Goal: Task Accomplishment & Management: Complete application form

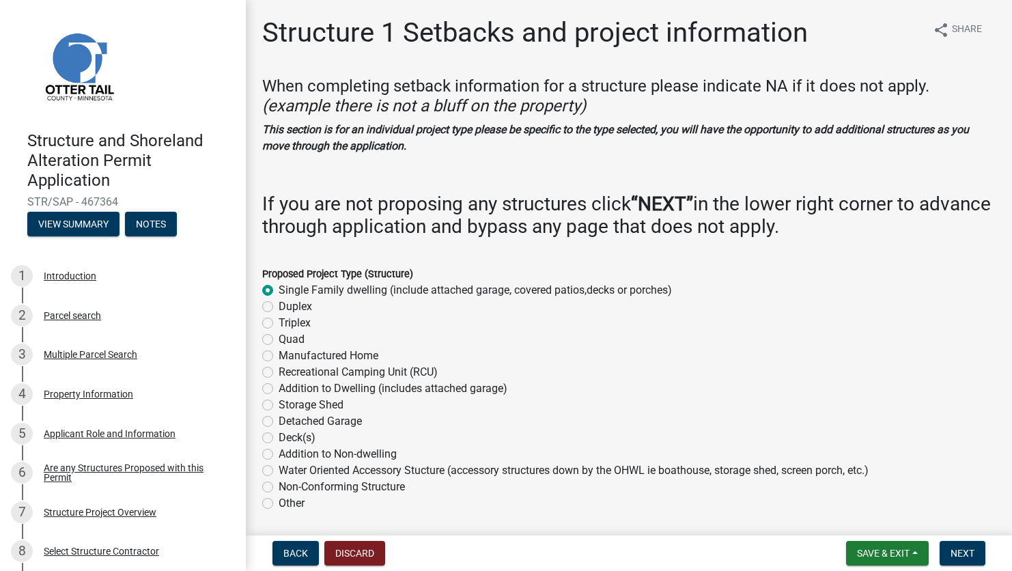
select select "a3cc236c-43aa-406a-8353-e0398d57c407"
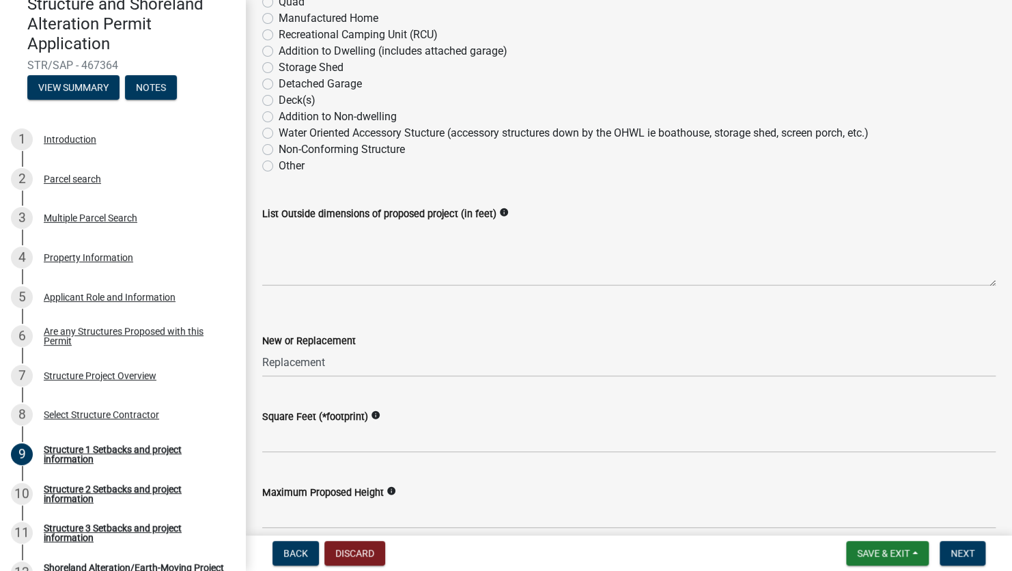
scroll to position [341, 0]
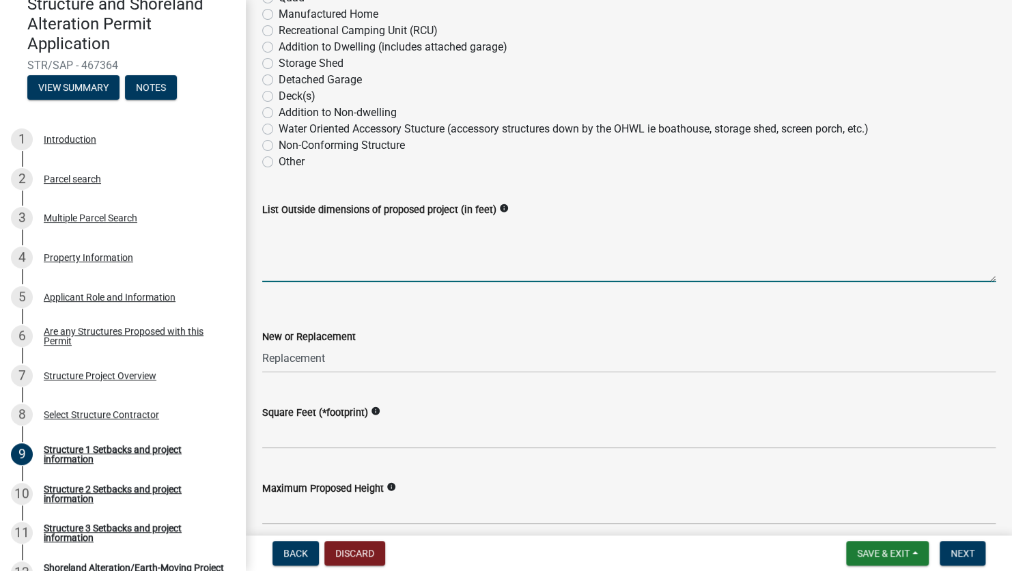
click at [363, 243] on textarea "List Outside dimensions of proposed project (in feet)" at bounding box center [628, 250] width 733 height 64
click at [302, 258] on textarea "List Outside dimensions of proposed project (in feet)" at bounding box center [628, 250] width 733 height 64
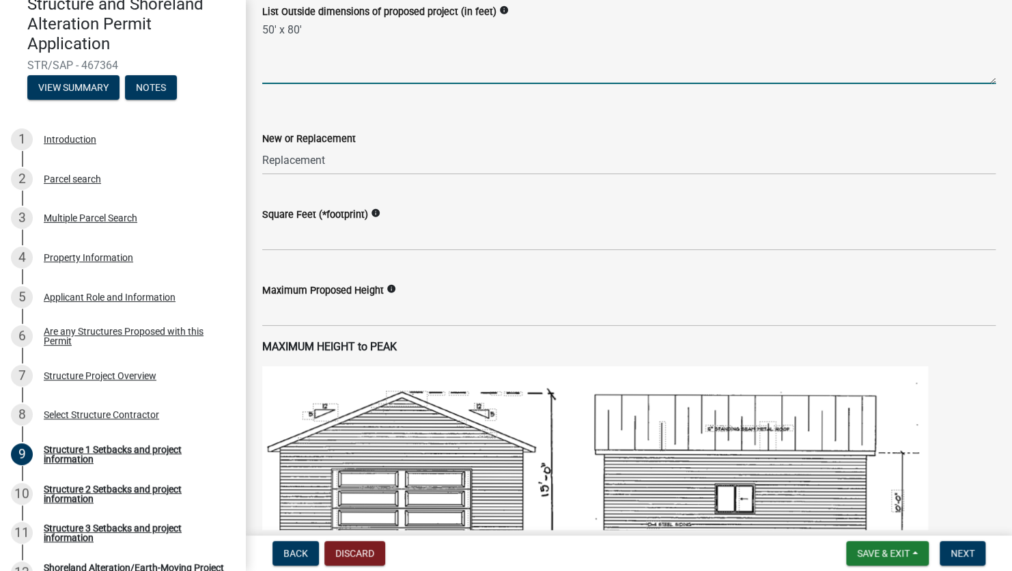
scroll to position [546, 0]
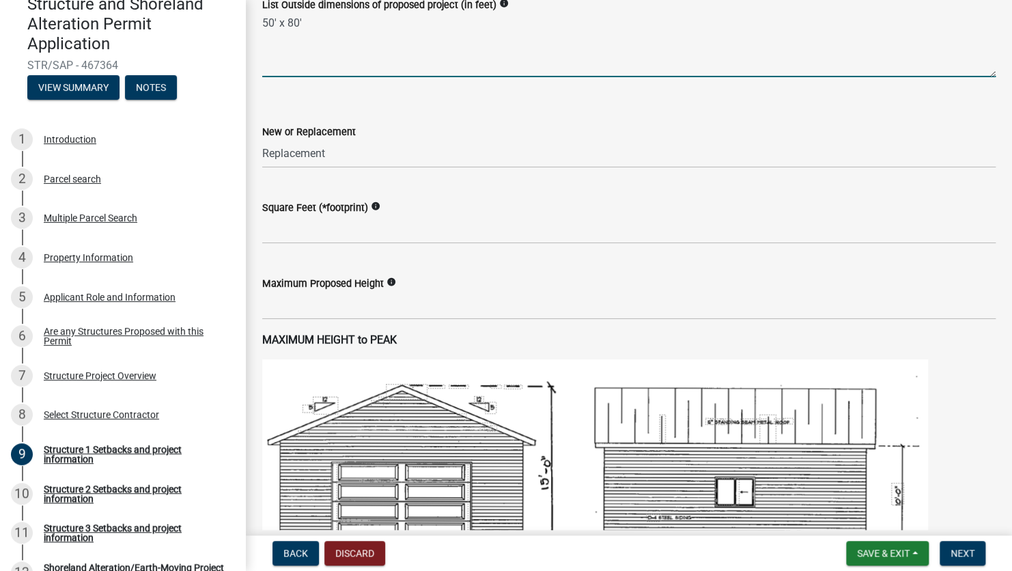
type textarea "50' x 80'"
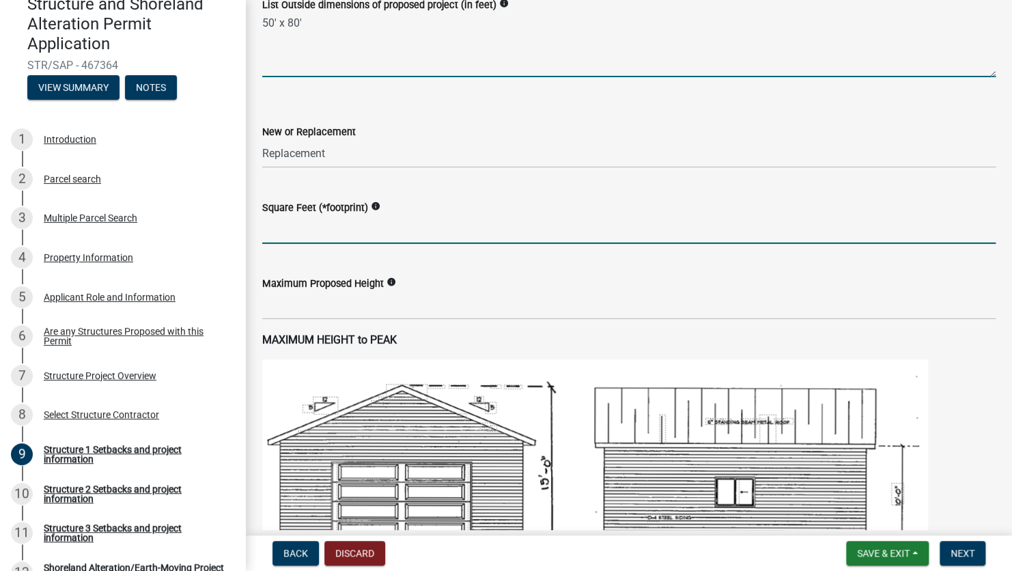
click at [315, 234] on input "text" at bounding box center [628, 230] width 733 height 28
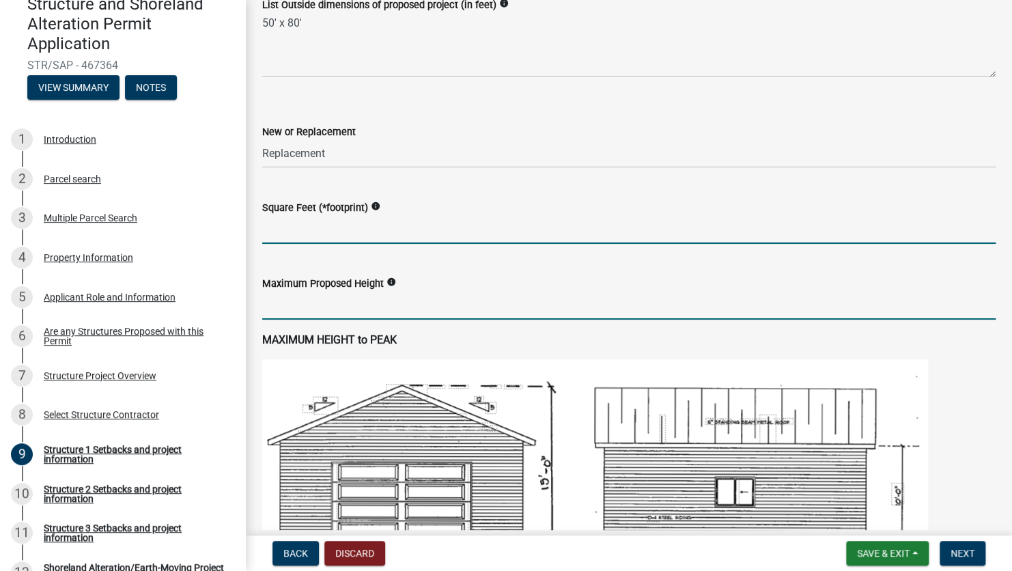
click at [679, 307] on input "text" at bounding box center [628, 306] width 733 height 28
click at [290, 236] on input "text" at bounding box center [628, 230] width 733 height 28
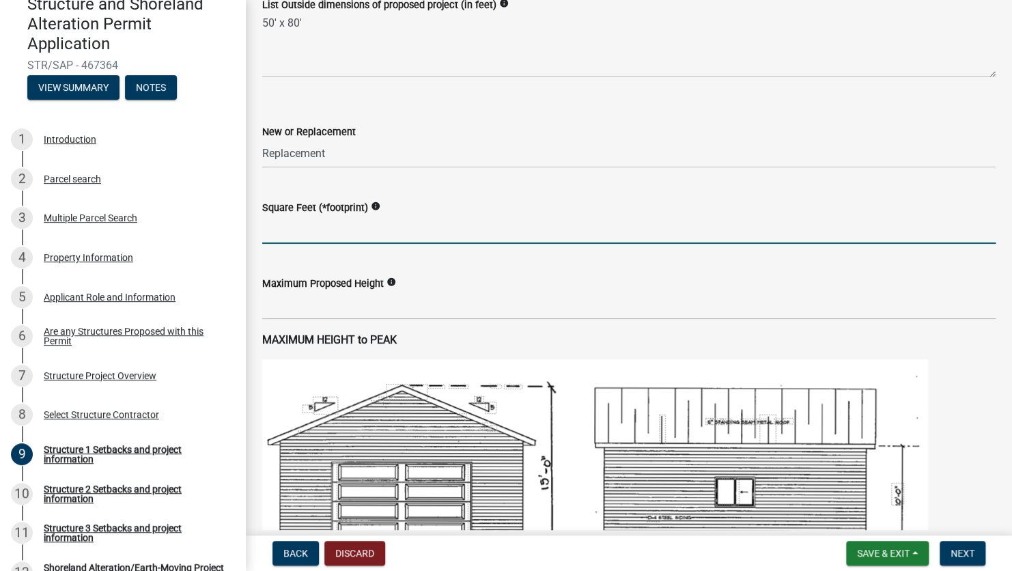
click at [344, 238] on input "text" at bounding box center [628, 230] width 733 height 28
type input "2388"
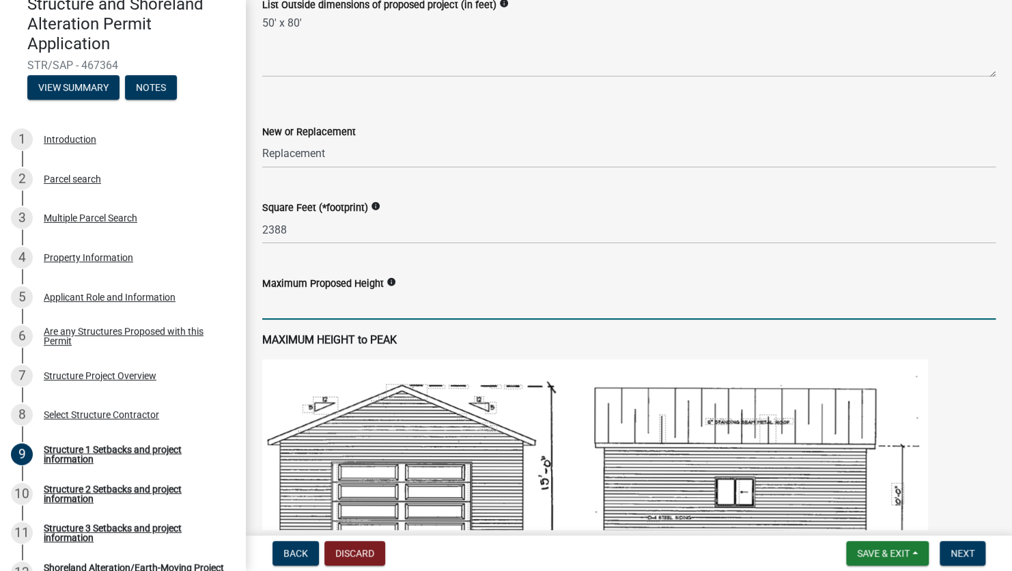
click at [334, 298] on input "text" at bounding box center [628, 306] width 733 height 28
click at [304, 302] on input "text" at bounding box center [628, 306] width 733 height 28
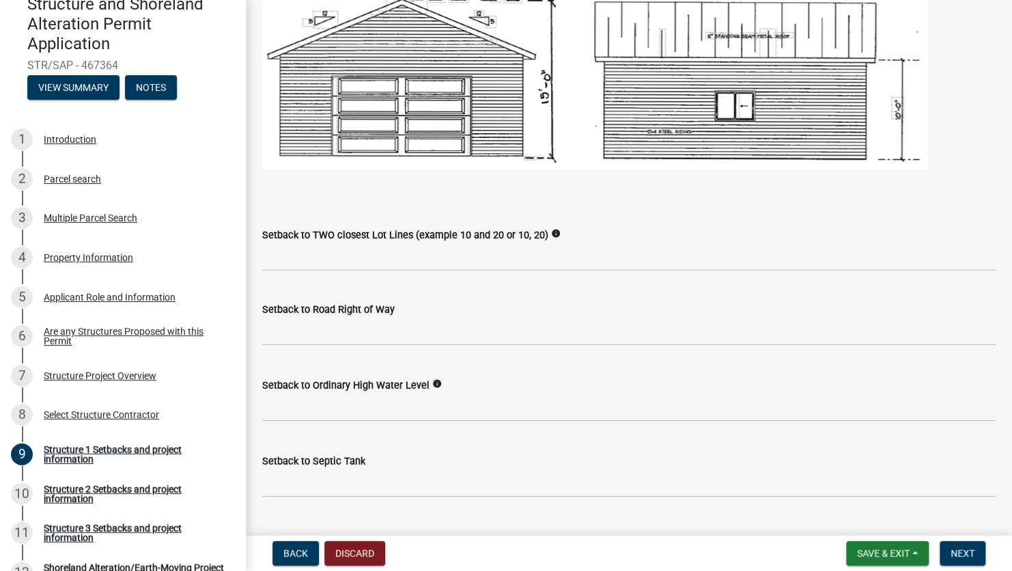
scroll to position [956, 0]
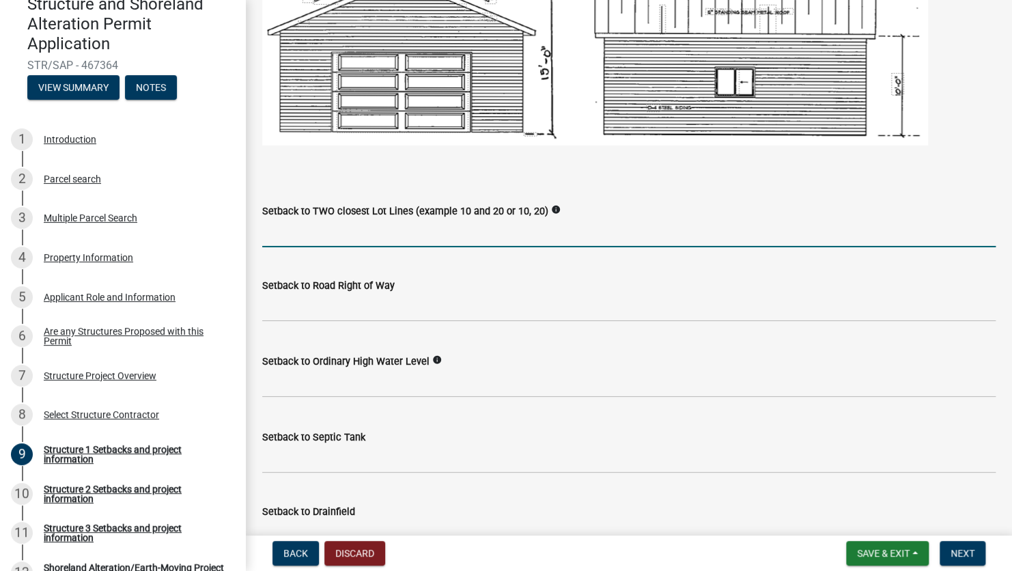
type input "17.4"
click at [328, 238] on input "Setback to TWO closest Lot Lines (example 10 and 20 or 10, 20)" at bounding box center [628, 233] width 733 height 28
click at [301, 234] on input "Setback to TWO closest Lot Lines (example 10 and 20 or 10, 20)" at bounding box center [628, 233] width 733 height 28
type input "42',74'"
click at [302, 307] on input "text" at bounding box center [628, 308] width 733 height 28
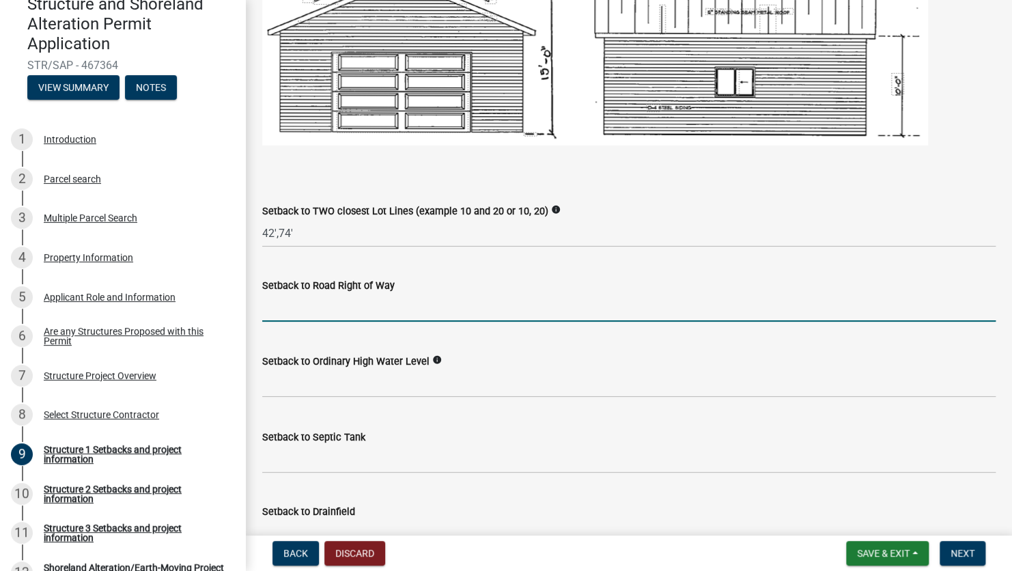
click at [307, 305] on input "text" at bounding box center [628, 308] width 733 height 28
type input "51"
click at [287, 379] on input "text" at bounding box center [628, 383] width 733 height 28
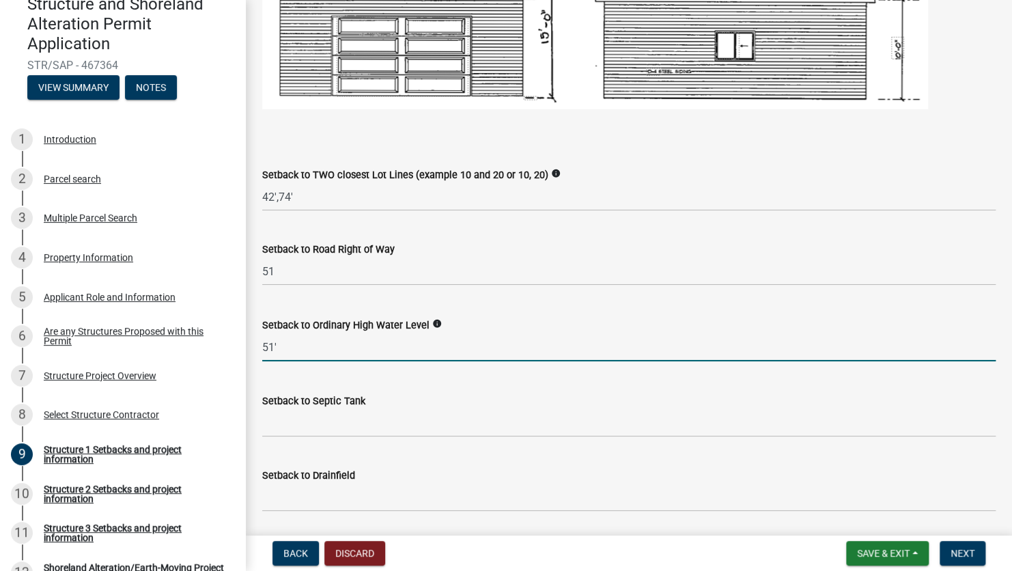
scroll to position [1092, 0]
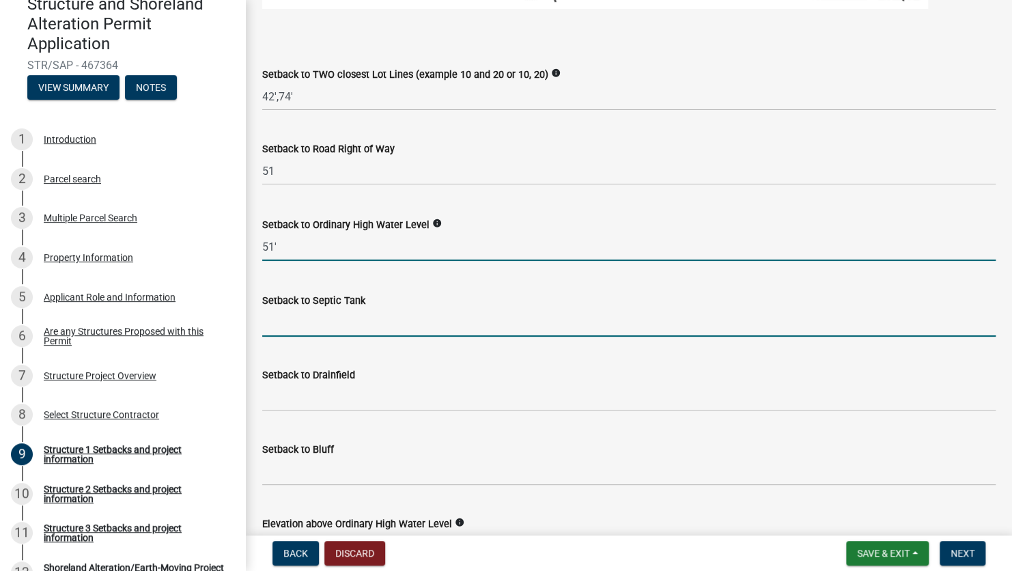
type input "51"
click at [317, 329] on input "Setback to Septic Tank" at bounding box center [628, 323] width 733 height 28
type input "32'"
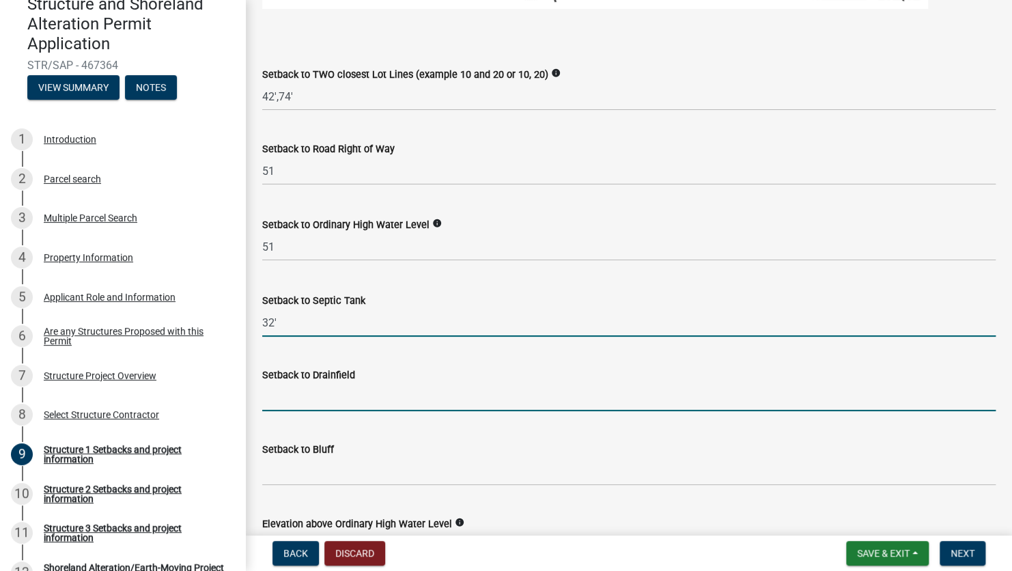
click at [326, 396] on input "Setback to Drainfield" at bounding box center [628, 397] width 733 height 28
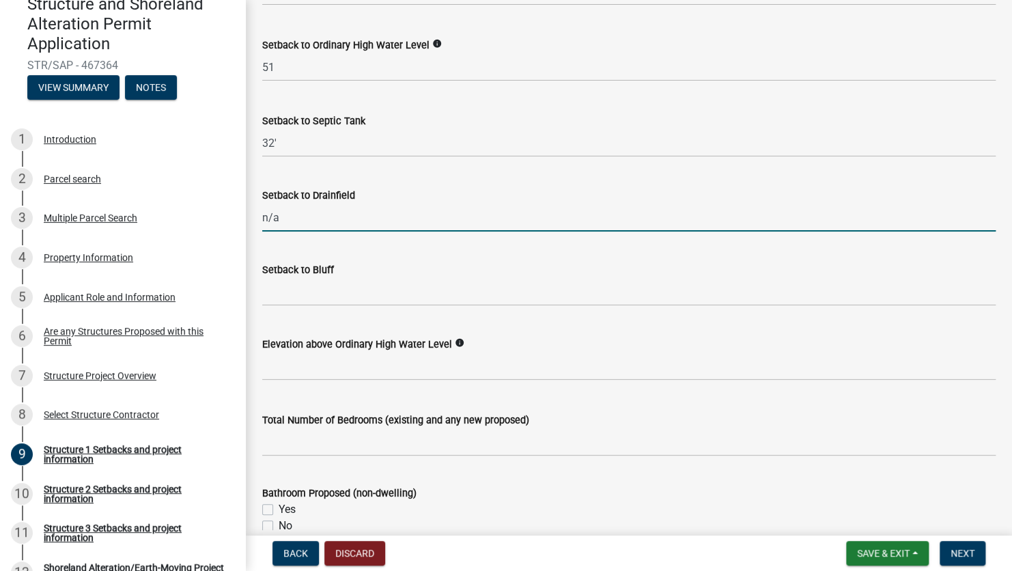
scroll to position [1297, 0]
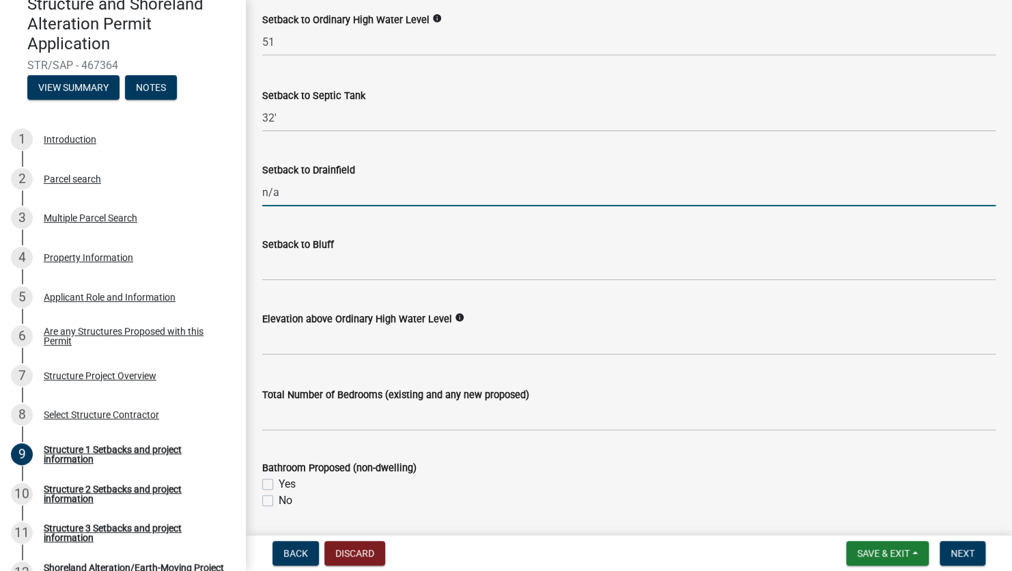
type input "n/a"
click at [328, 270] on input "Setback to Bluff" at bounding box center [628, 267] width 733 height 28
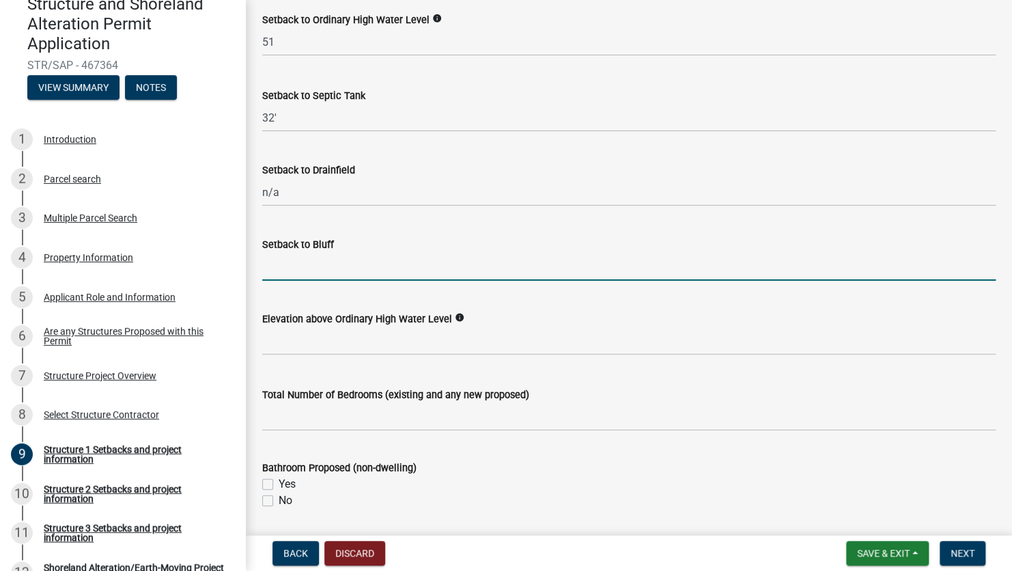
type input "N/A"
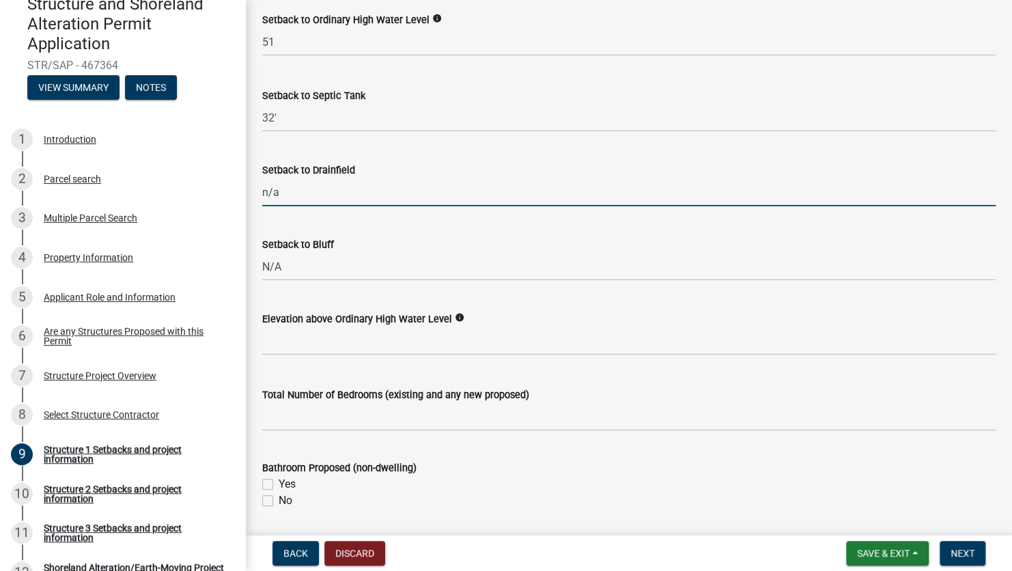
drag, startPoint x: 287, startPoint y: 191, endPoint x: 240, endPoint y: 193, distance: 47.1
click at [240, 193] on div "Structure and Shoreland Alteration Permit Application STR/SAP - 467364 View Sum…" at bounding box center [506, 285] width 1012 height 571
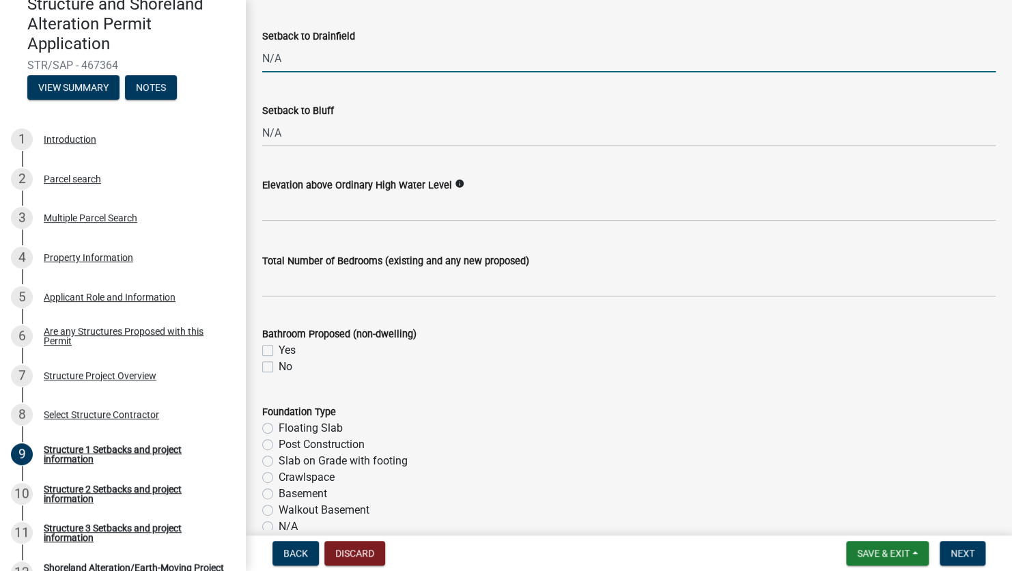
scroll to position [1434, 0]
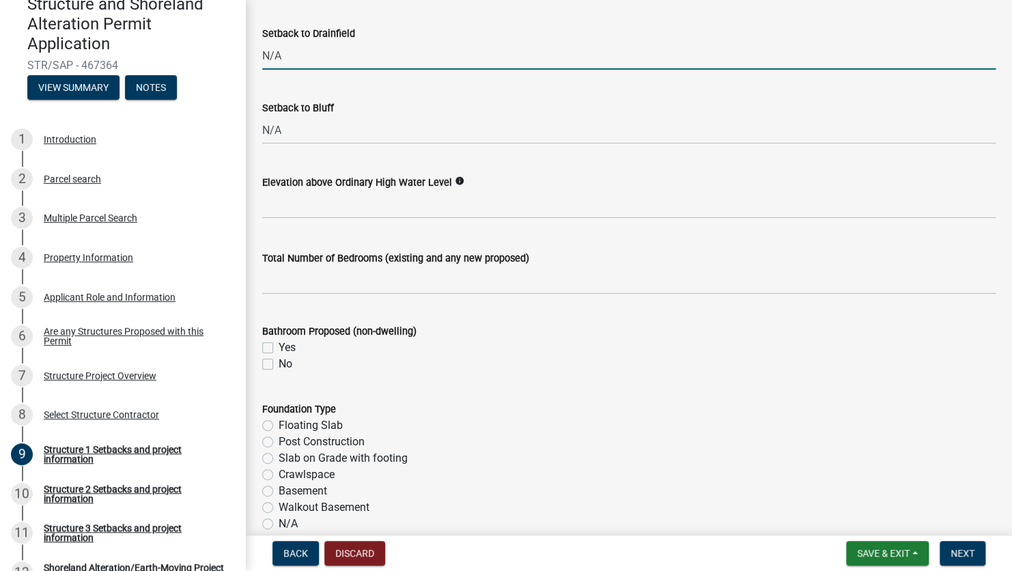
type input "N/A"
click at [350, 213] on input "text" at bounding box center [628, 204] width 733 height 28
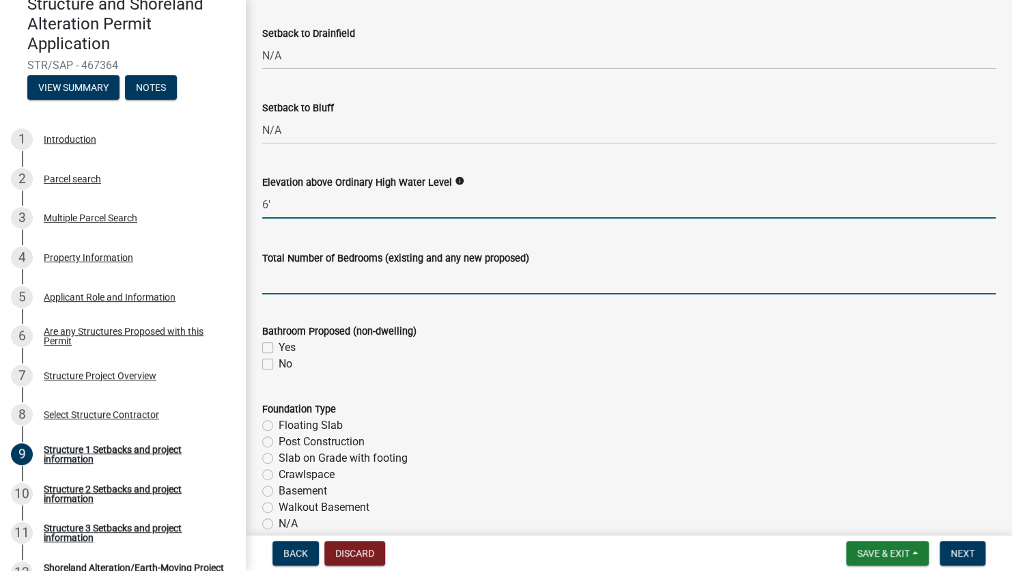
type input "6"
click at [348, 287] on input "text" at bounding box center [628, 280] width 733 height 28
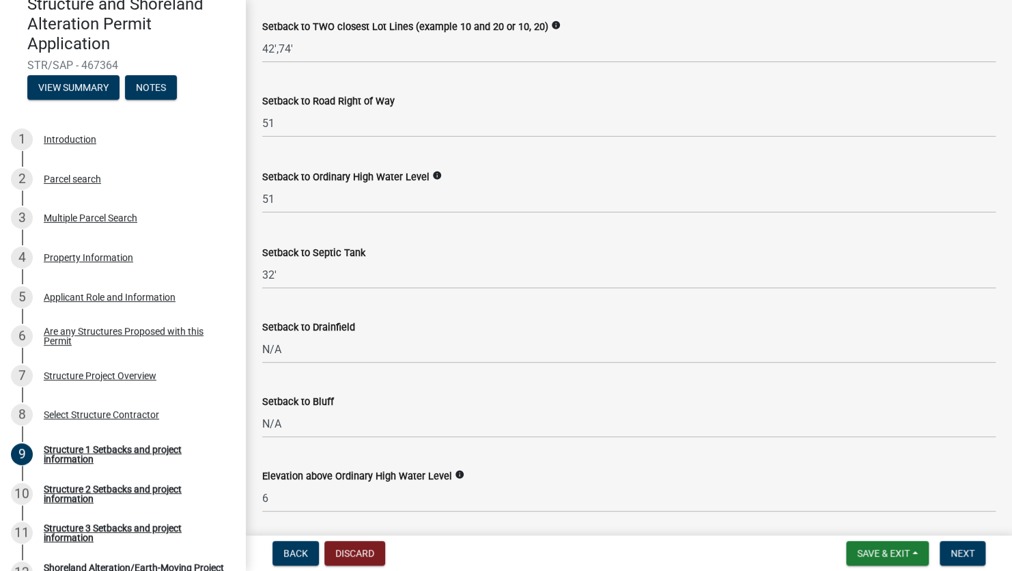
scroll to position [1229, 0]
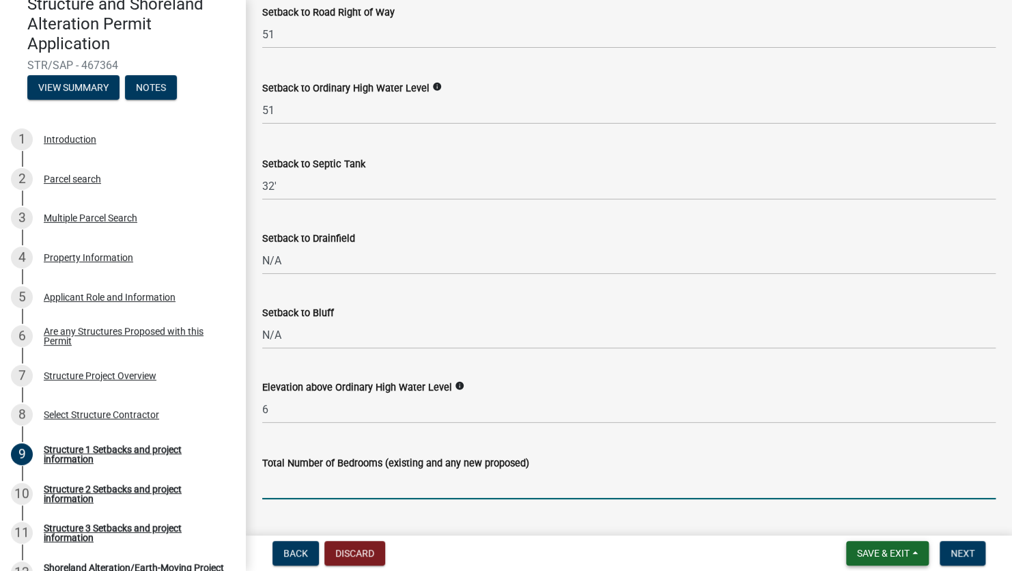
click at [920, 556] on button "Save & Exit" at bounding box center [887, 553] width 83 height 25
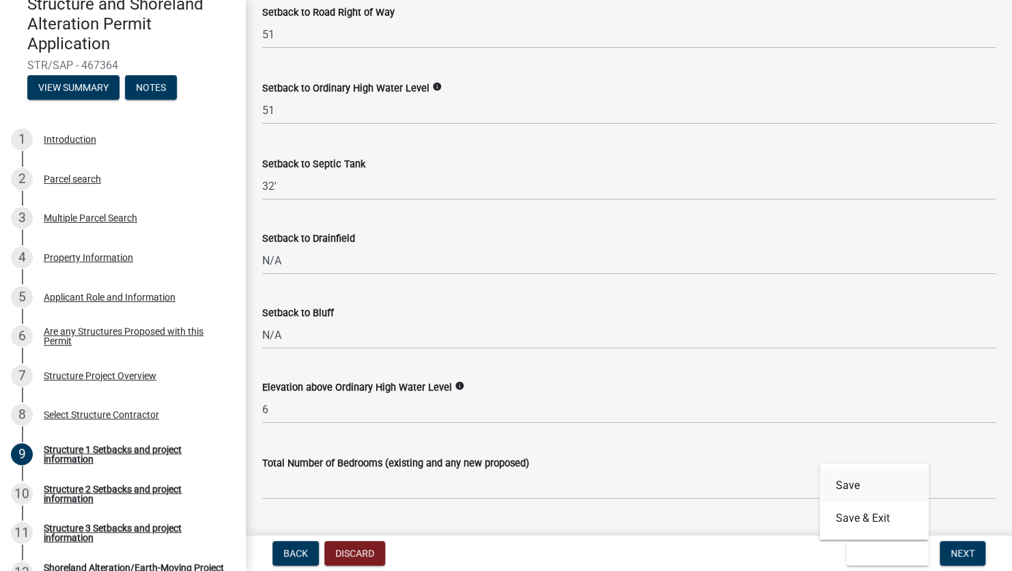
click at [843, 491] on button "Save" at bounding box center [873, 484] width 109 height 33
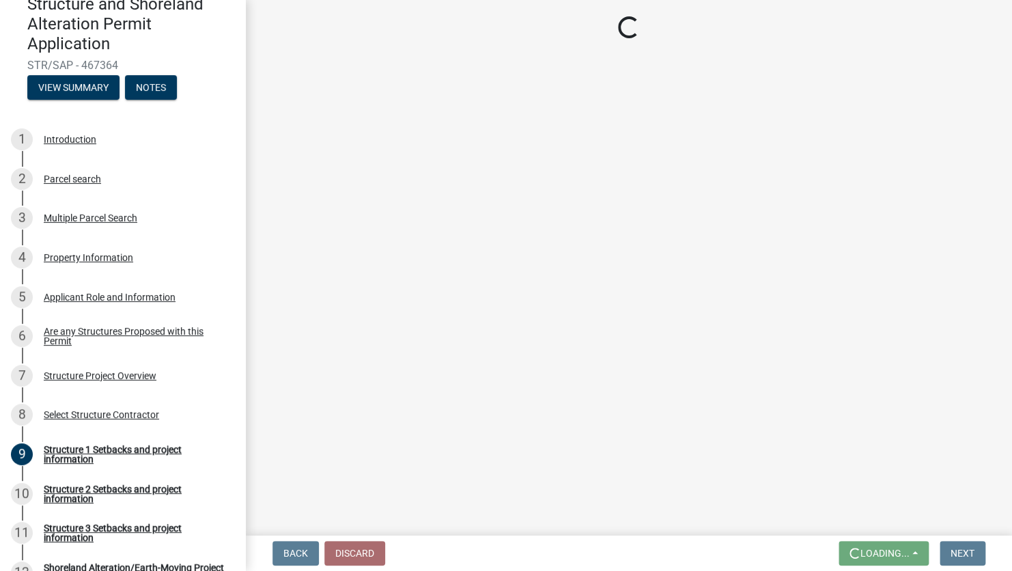
scroll to position [0, 0]
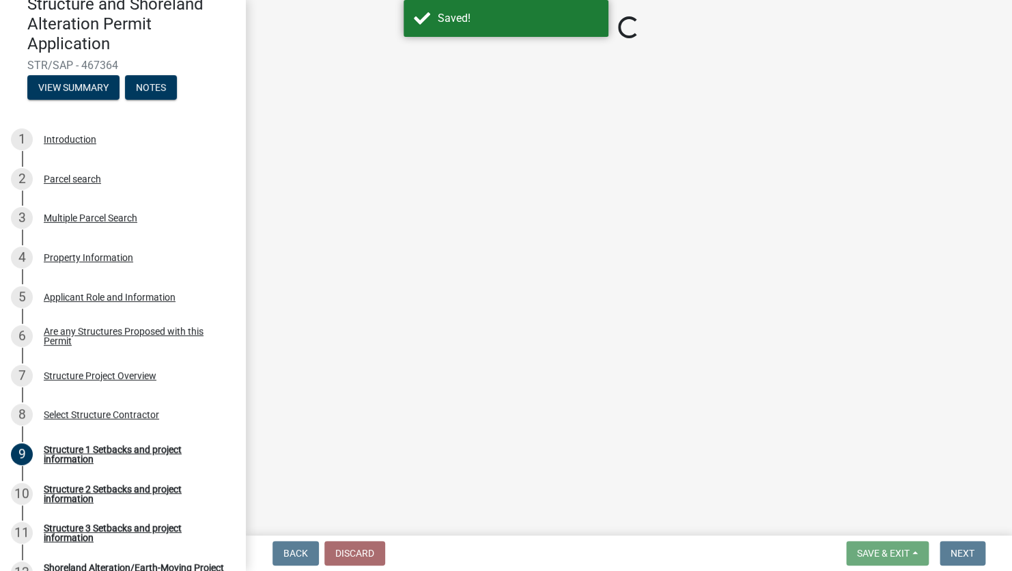
select select "a3cc236c-43aa-406a-8353-e0398d57c407"
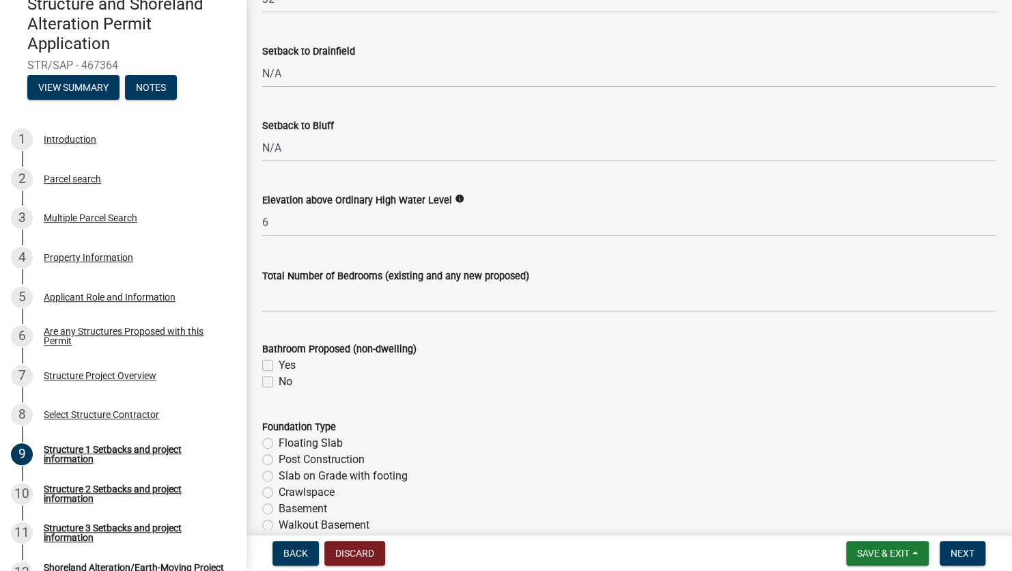
scroll to position [1434, 0]
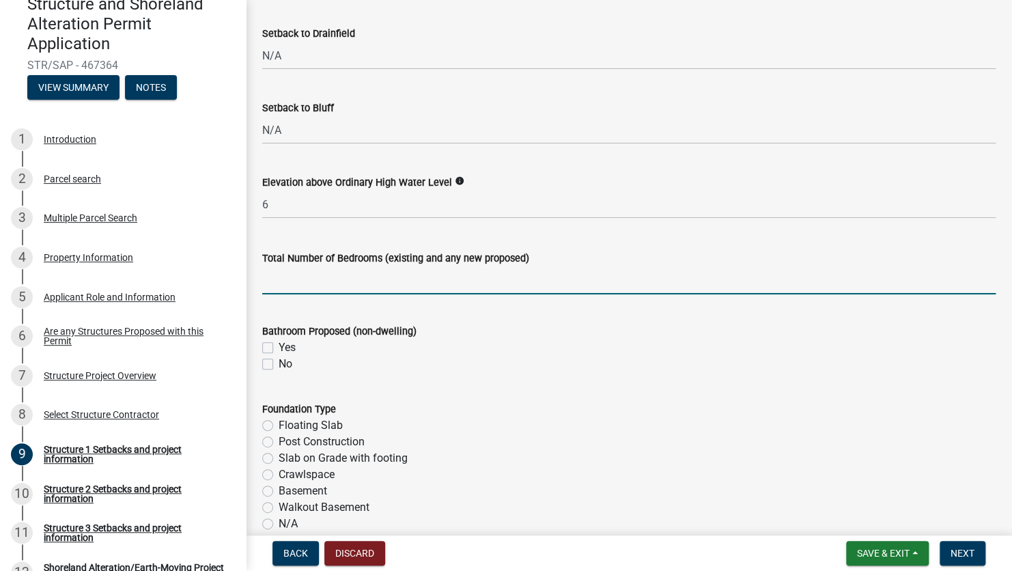
click at [311, 285] on input "text" at bounding box center [628, 280] width 733 height 28
type input "3"
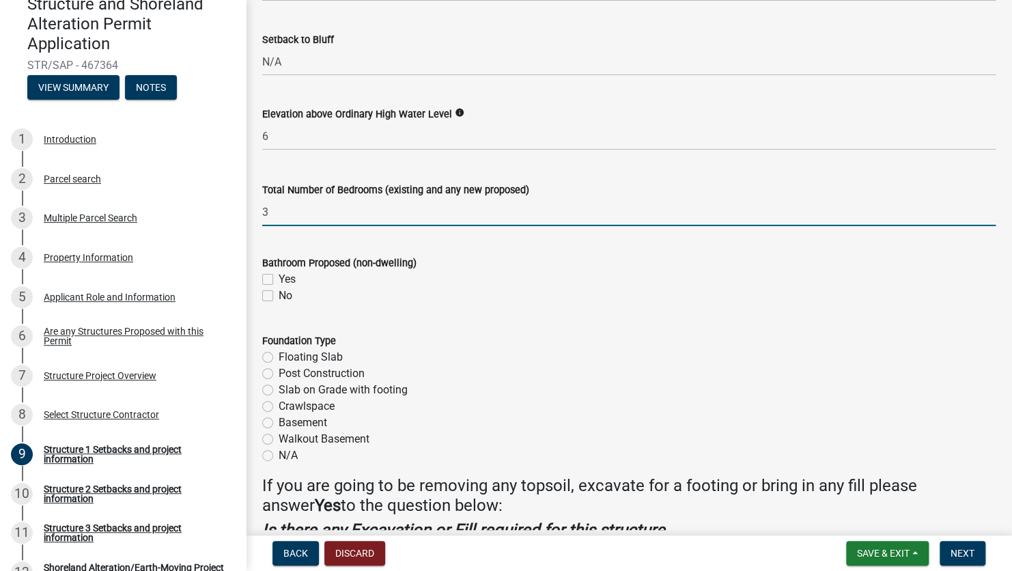
scroll to position [1570, 0]
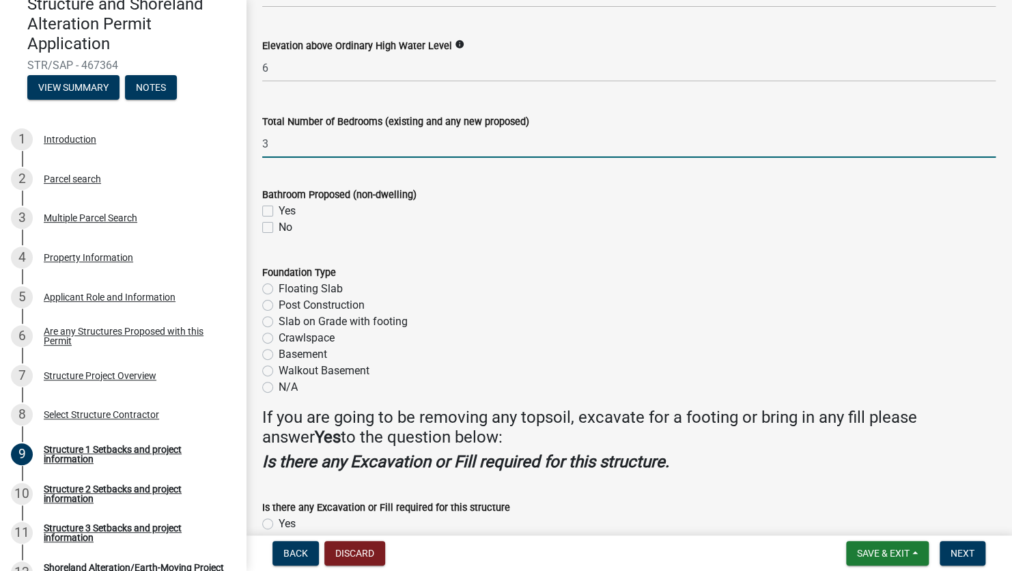
click at [279, 225] on label "No" at bounding box center [286, 227] width 14 height 16
click at [279, 225] on input "No" at bounding box center [283, 223] width 9 height 9
checkbox input "true"
checkbox input "false"
checkbox input "true"
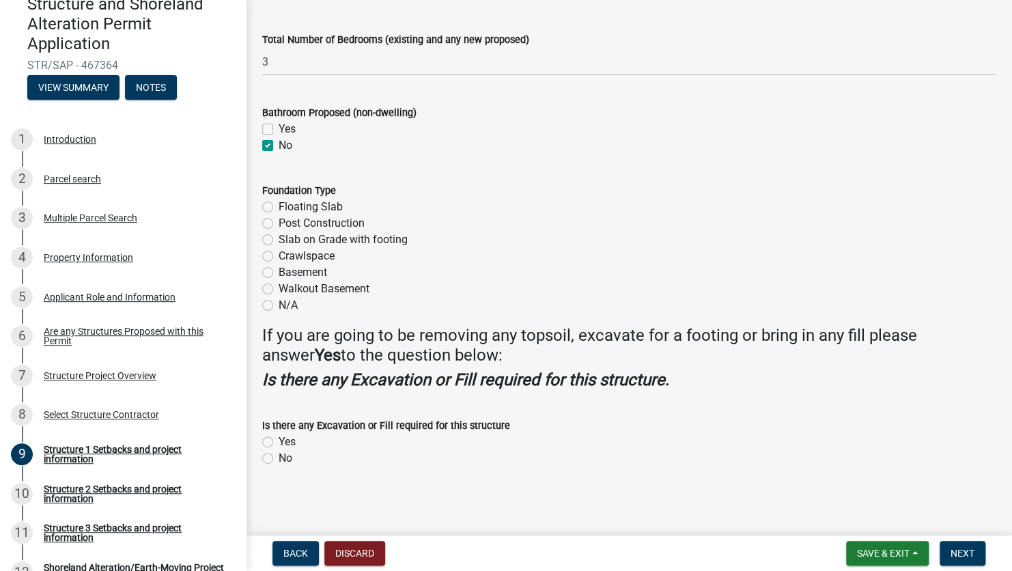
scroll to position [1654, 0]
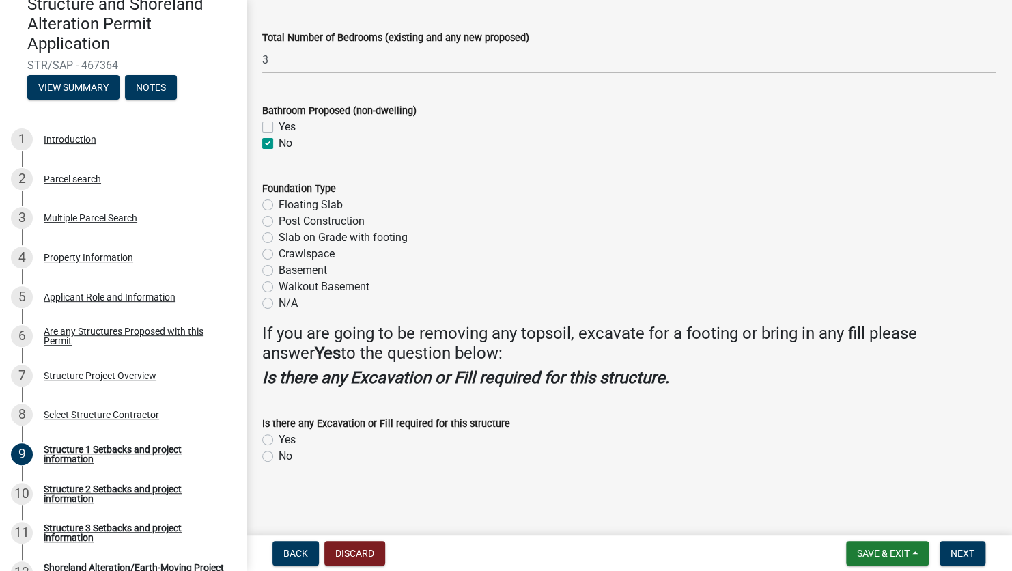
click at [274, 236] on div "Slab on Grade with footing" at bounding box center [628, 237] width 733 height 16
click at [279, 237] on label "Slab on Grade with footing" at bounding box center [343, 237] width 129 height 16
click at [279, 237] on input "Slab on Grade with footing" at bounding box center [283, 233] width 9 height 9
radio input "true"
click at [279, 437] on label "Yes" at bounding box center [287, 440] width 17 height 16
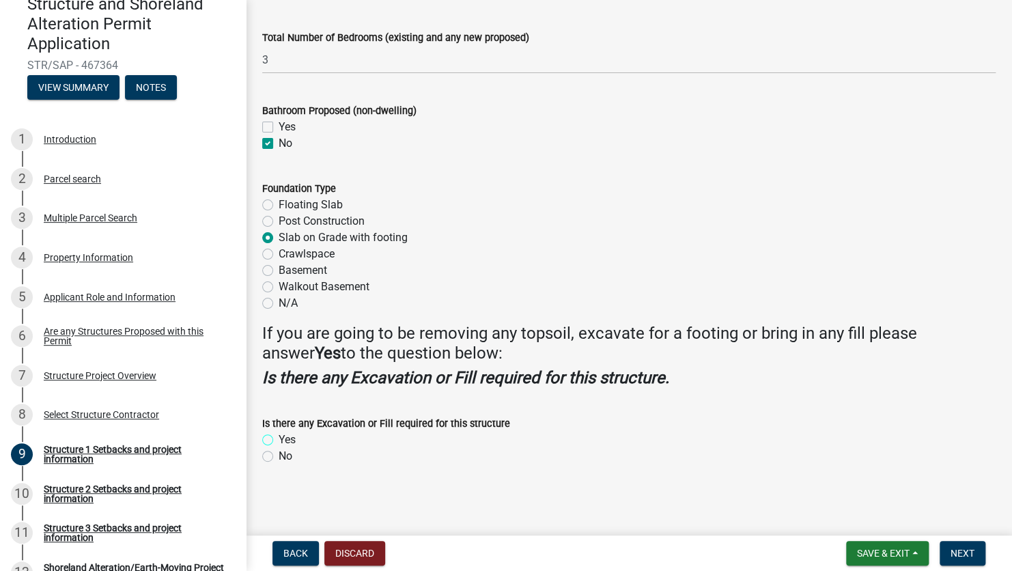
click at [279, 437] on input "Yes" at bounding box center [283, 436] width 9 height 9
radio input "true"
click at [958, 554] on span "Next" at bounding box center [962, 553] width 24 height 11
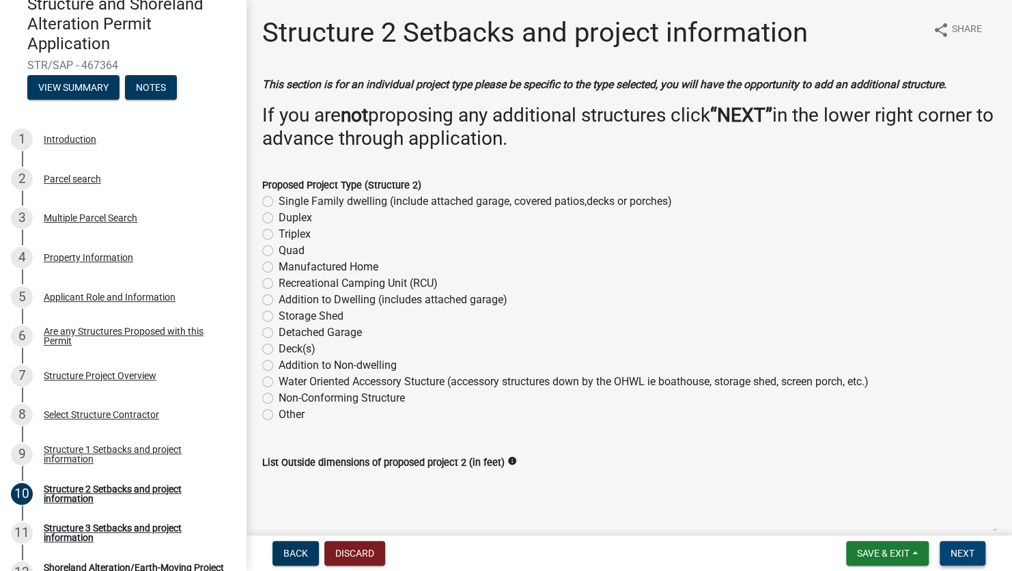
click at [970, 557] on span "Next" at bounding box center [962, 553] width 24 height 11
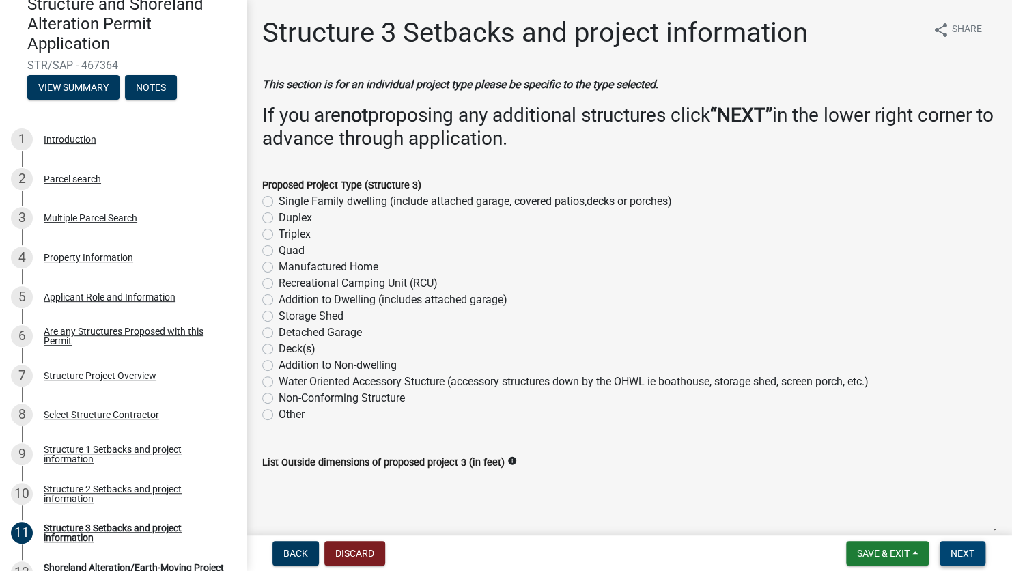
click at [970, 556] on span "Next" at bounding box center [962, 553] width 24 height 11
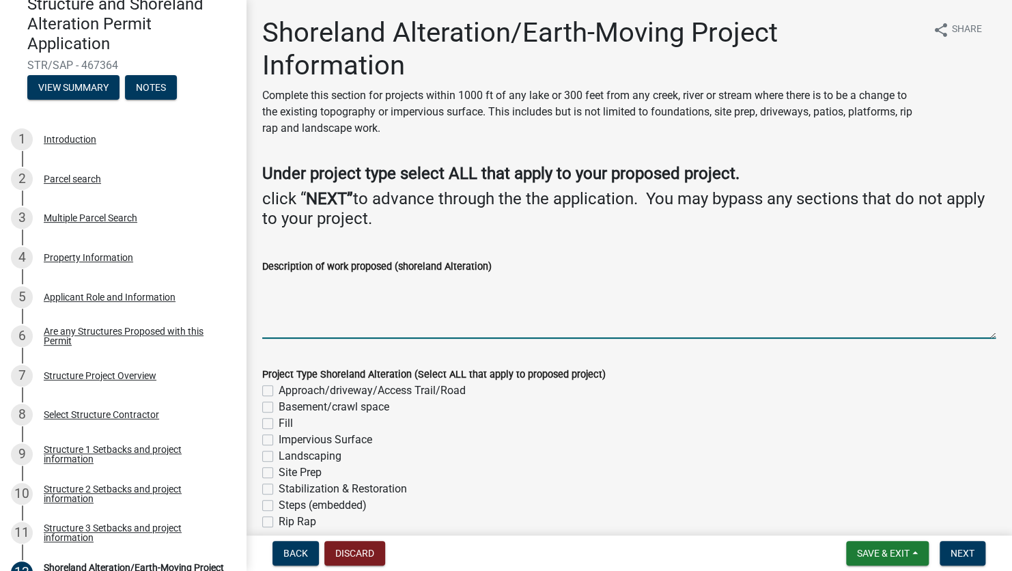
click at [312, 306] on textarea "Description of work proposed (shoreland Alteration)" at bounding box center [628, 306] width 733 height 64
type textarea "E"
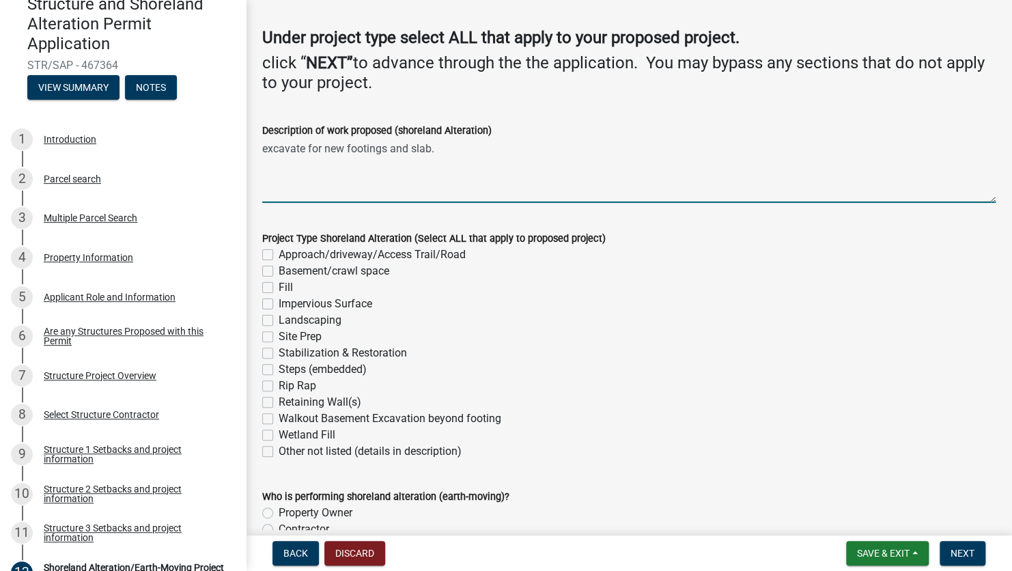
scroll to position [137, 0]
type textarea "excavate for new footings and slab for proposed dwelling."
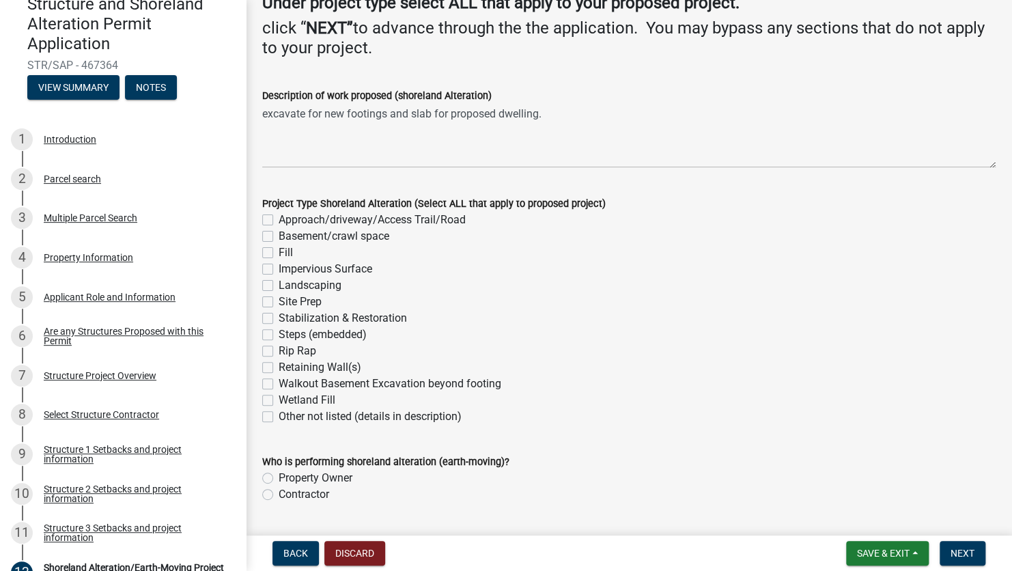
scroll to position [205, 0]
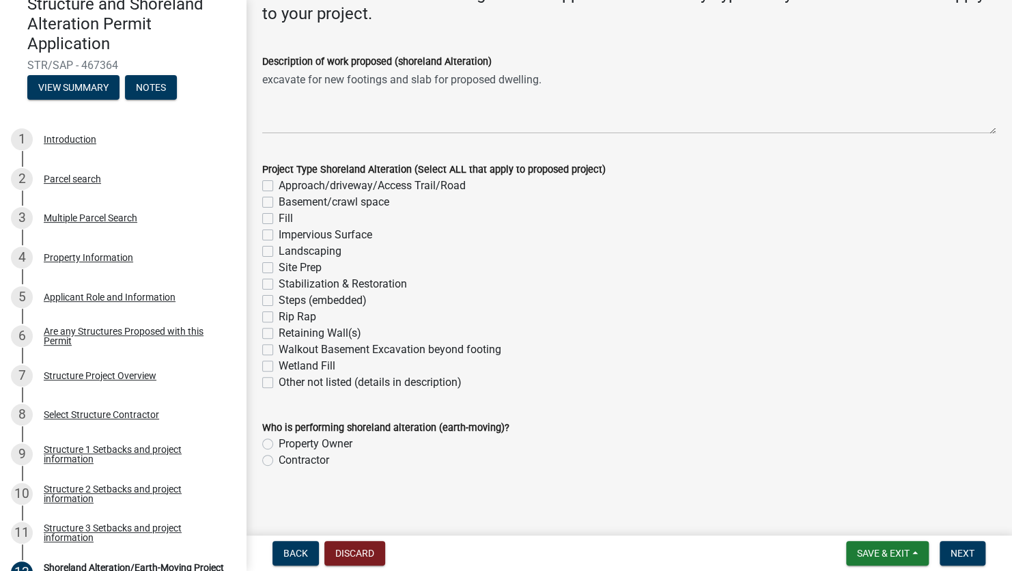
click at [279, 269] on label "Site Prep" at bounding box center [300, 267] width 43 height 16
click at [279, 268] on input "Site Prep" at bounding box center [283, 263] width 9 height 9
checkbox input "true"
checkbox input "false"
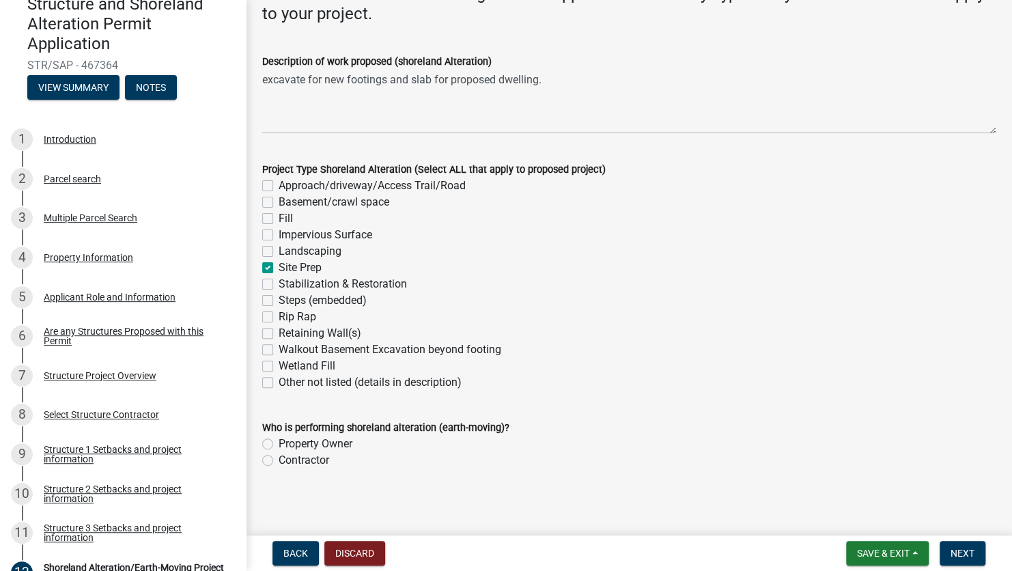
checkbox input "false"
checkbox input "true"
checkbox input "false"
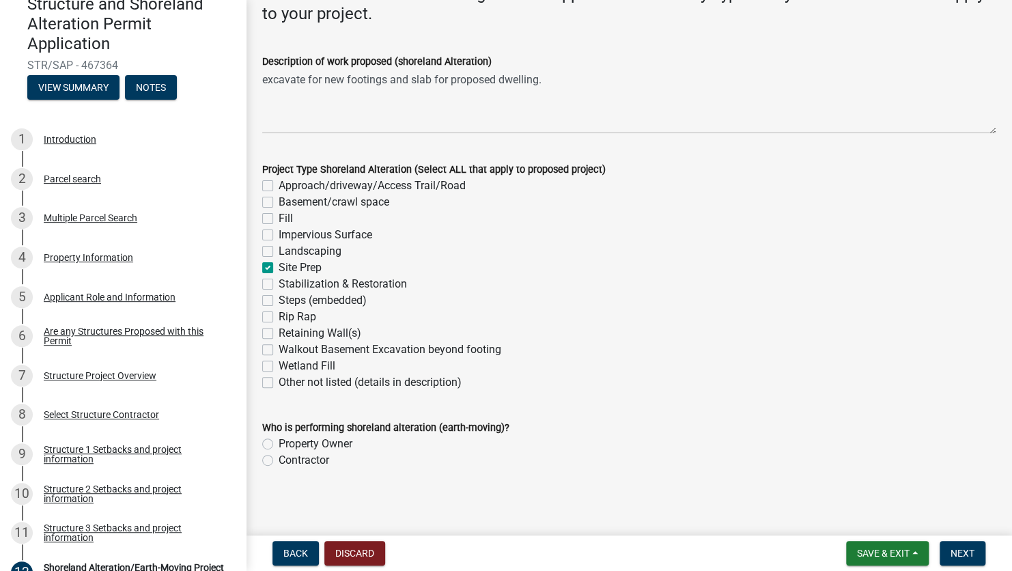
checkbox input "false"
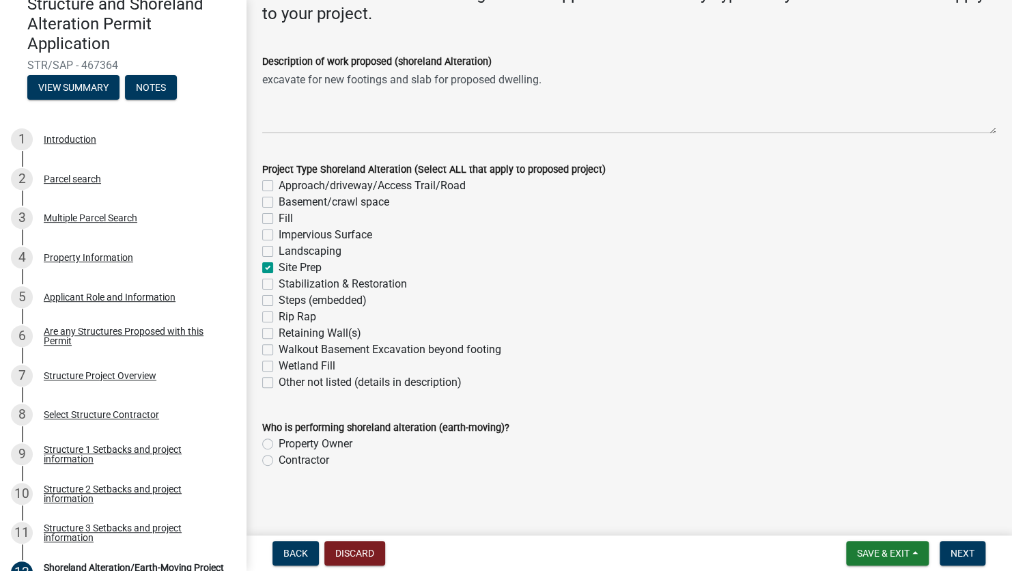
checkbox input "false"
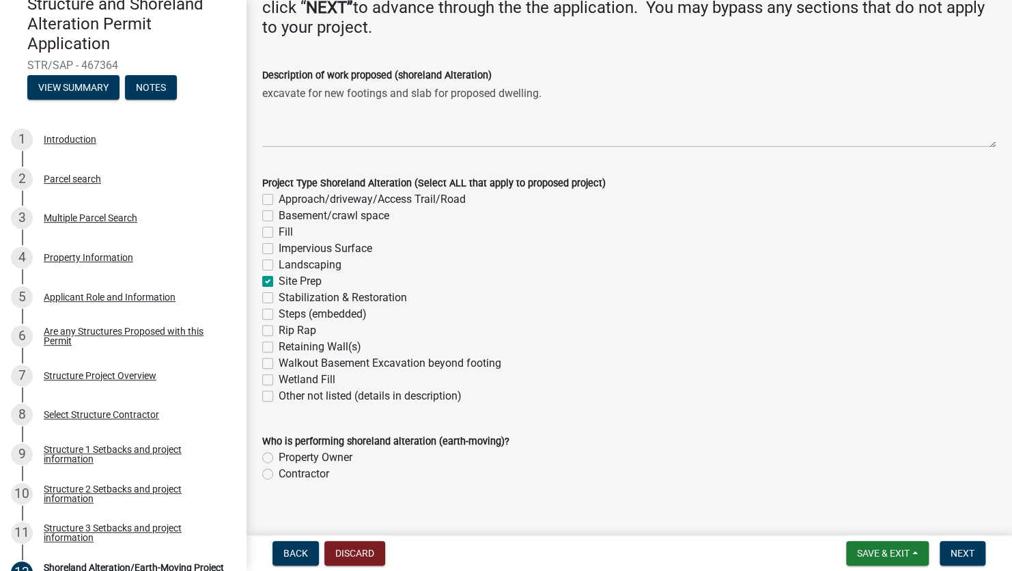
scroll to position [209, 0]
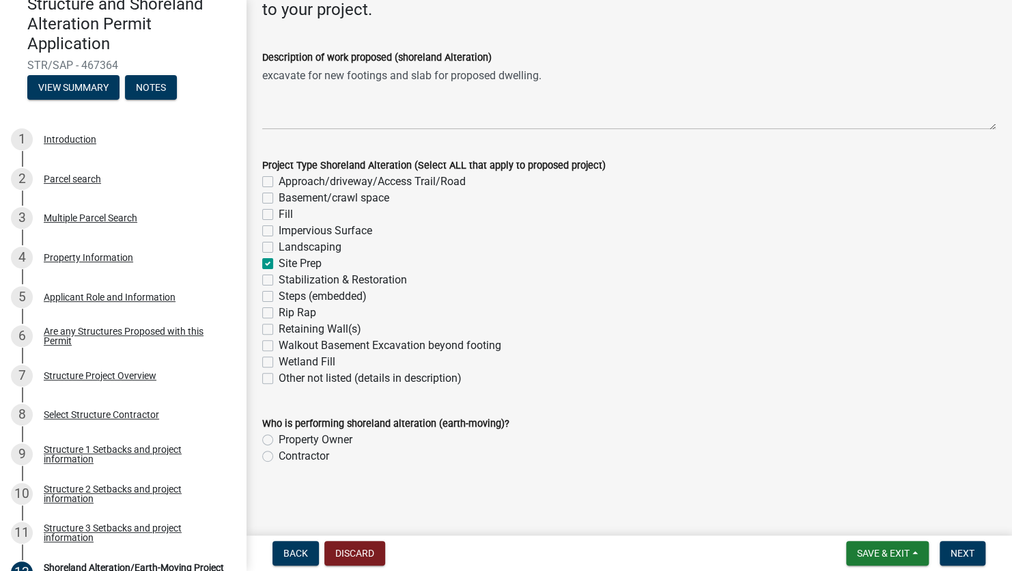
click at [279, 455] on label "Contractor" at bounding box center [304, 456] width 51 height 16
click at [279, 455] on input "Contractor" at bounding box center [283, 452] width 9 height 9
radio input "true"
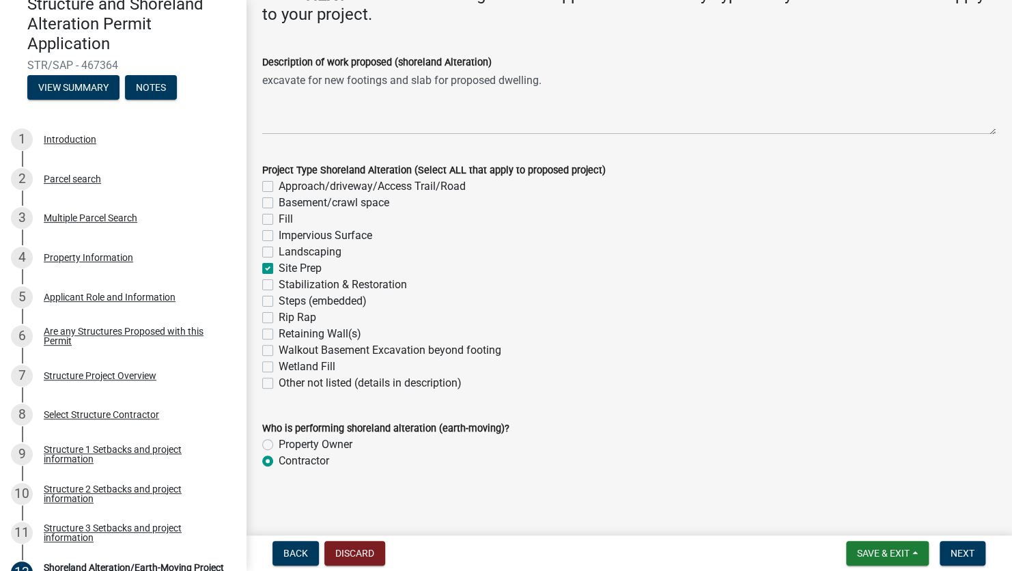
scroll to position [205, 0]
click at [974, 549] on button "Next" at bounding box center [963, 553] width 46 height 25
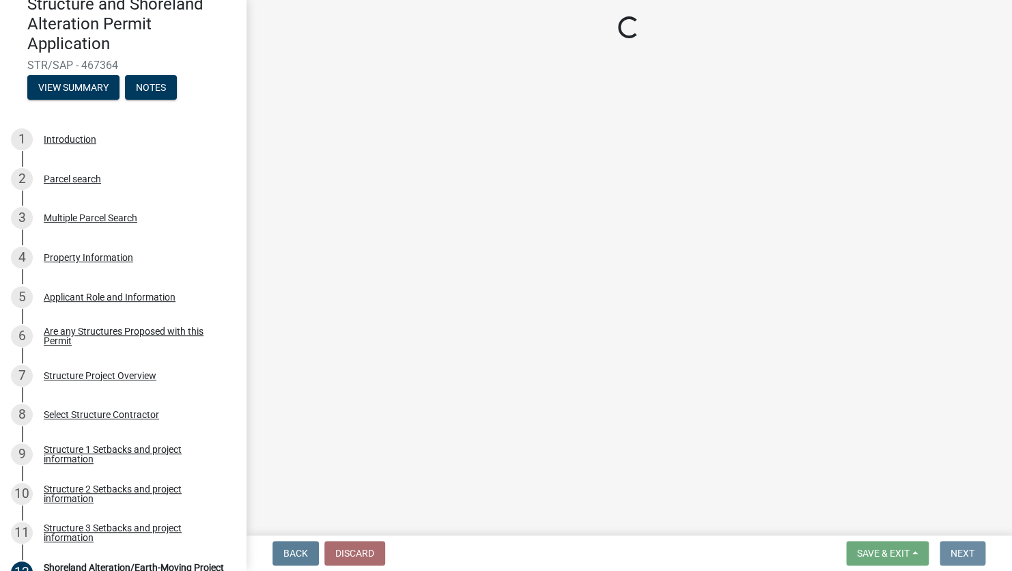
scroll to position [0, 0]
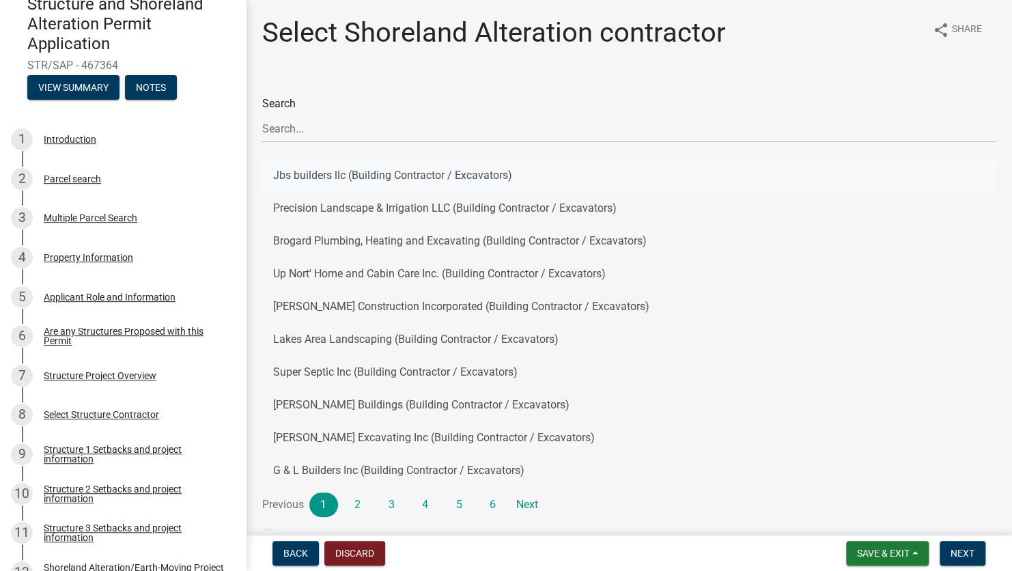
click at [296, 174] on button "Jbs builders llc (Building Contractor / Excavators)" at bounding box center [628, 175] width 733 height 33
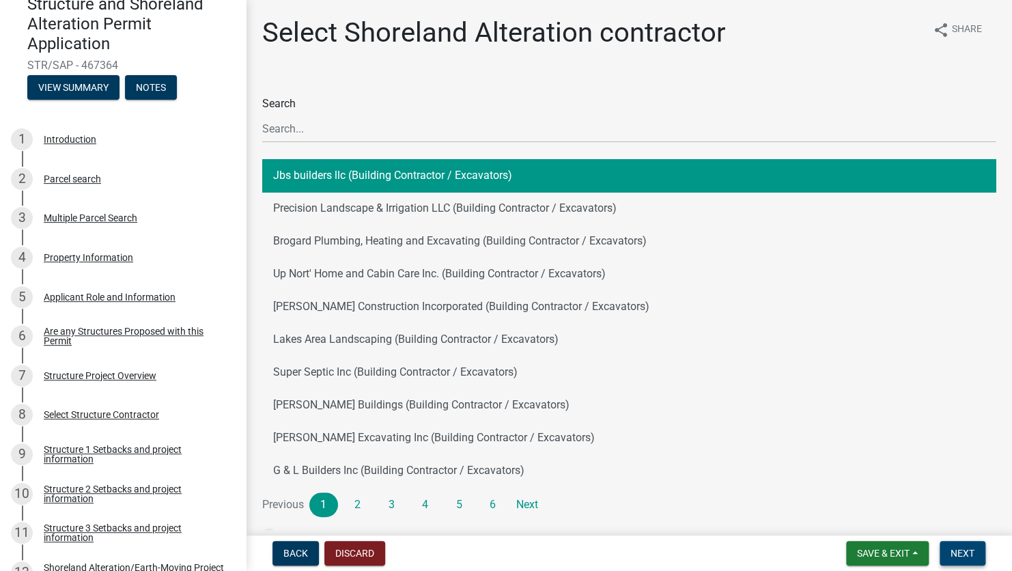
click at [951, 552] on span "Next" at bounding box center [962, 553] width 24 height 11
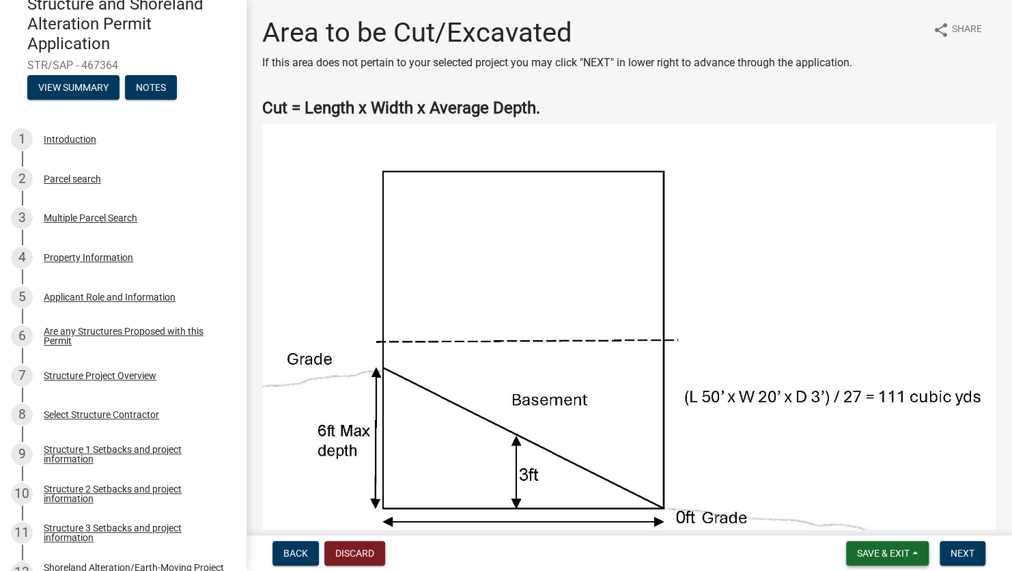
click at [882, 554] on span "Save & Exit" at bounding box center [883, 553] width 53 height 11
click at [875, 519] on button "Save & Exit" at bounding box center [873, 517] width 109 height 33
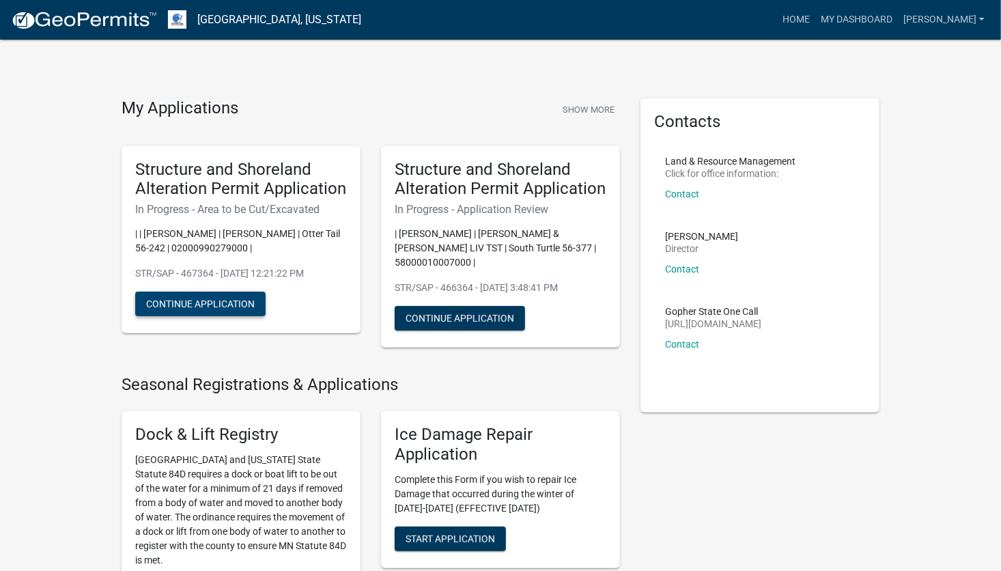
click at [171, 308] on button "Continue Application" at bounding box center [200, 304] width 130 height 25
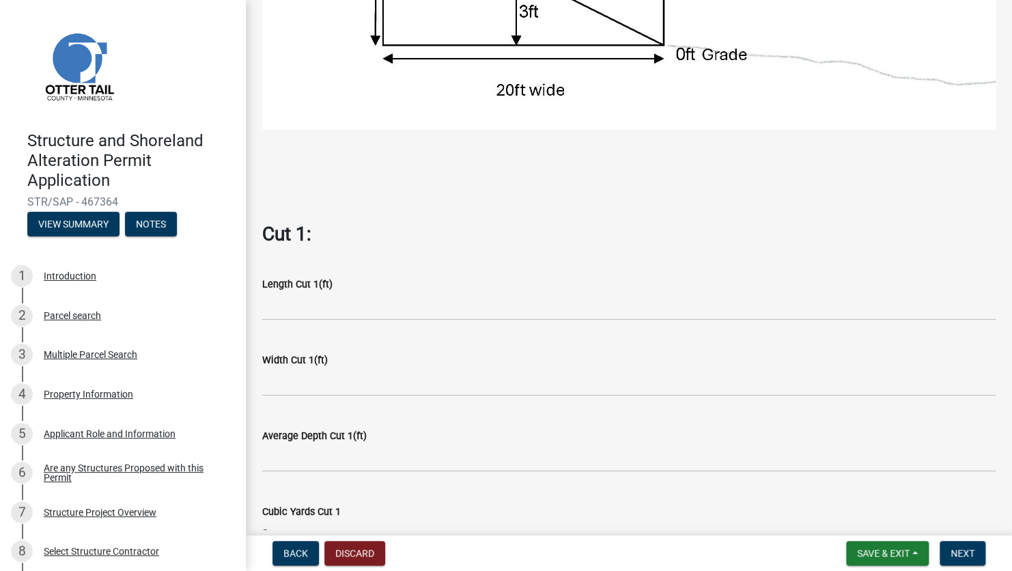
scroll to position [546, 0]
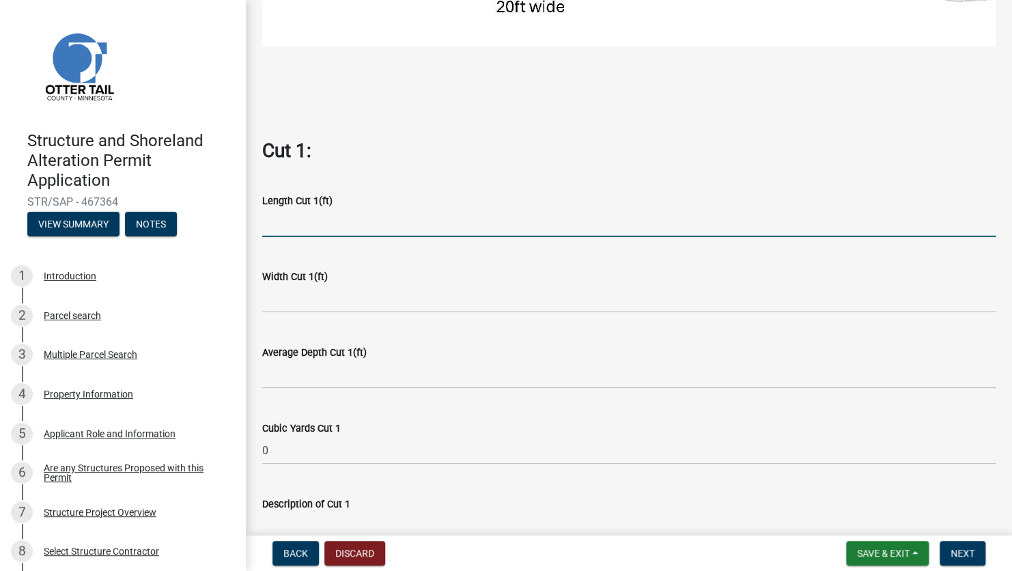
click at [317, 210] on input "text" at bounding box center [628, 223] width 733 height 28
click at [313, 293] on input "text" at bounding box center [628, 299] width 733 height 28
drag, startPoint x: 277, startPoint y: 217, endPoint x: 200, endPoint y: 231, distance: 77.7
click at [202, 229] on div "Structure and Shoreland Alteration Permit Application STR/SAP - 467364 View Sum…" at bounding box center [506, 285] width 1012 height 571
type input "80"
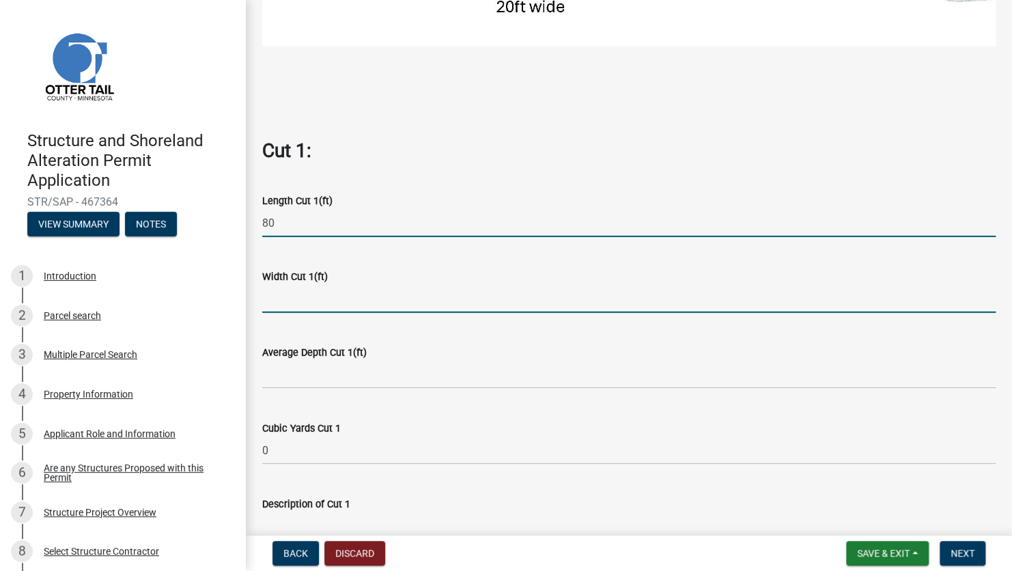
click at [279, 298] on input "text" at bounding box center [628, 299] width 733 height 28
type input "50"
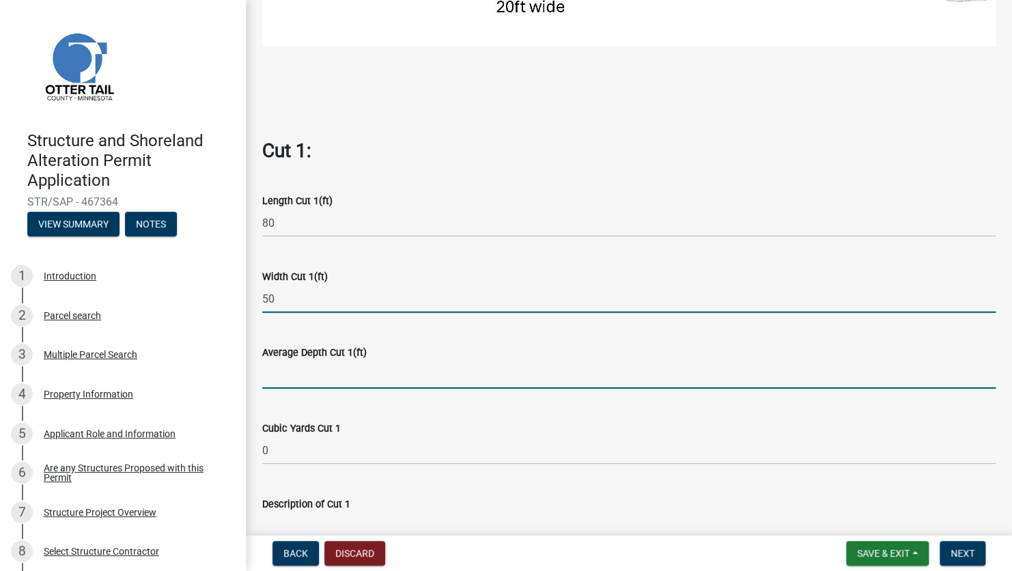
click at [324, 367] on input "text" at bounding box center [628, 375] width 733 height 28
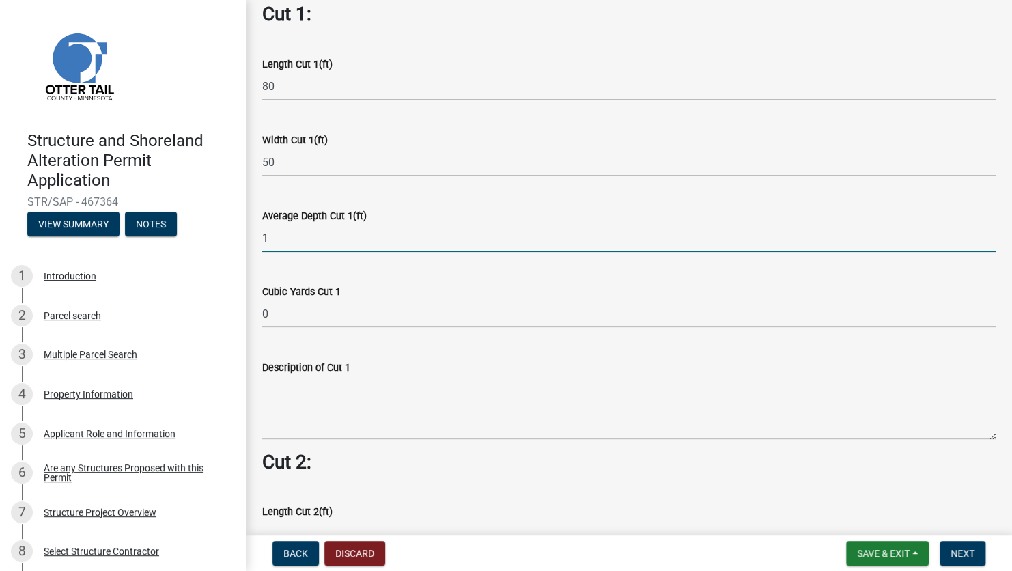
type input "1"
click at [402, 401] on wm-data-entity-input-list "Cut = Length x Width x Average Depth. Cut 1: Length Cut 1(ft) 80 Width Cut 1(ft…" at bounding box center [628, 418] width 733 height 2004
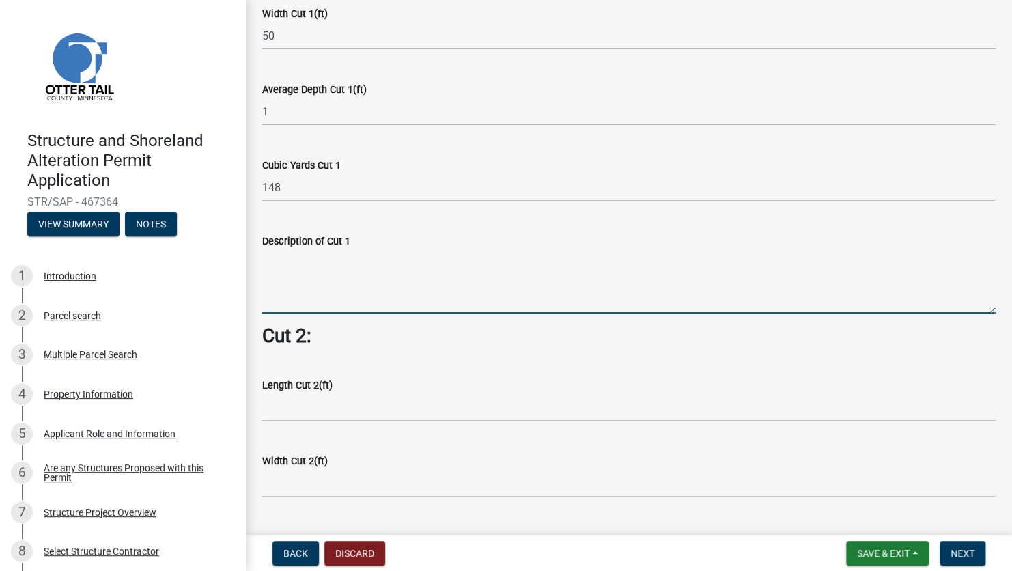
scroll to position [819, 0]
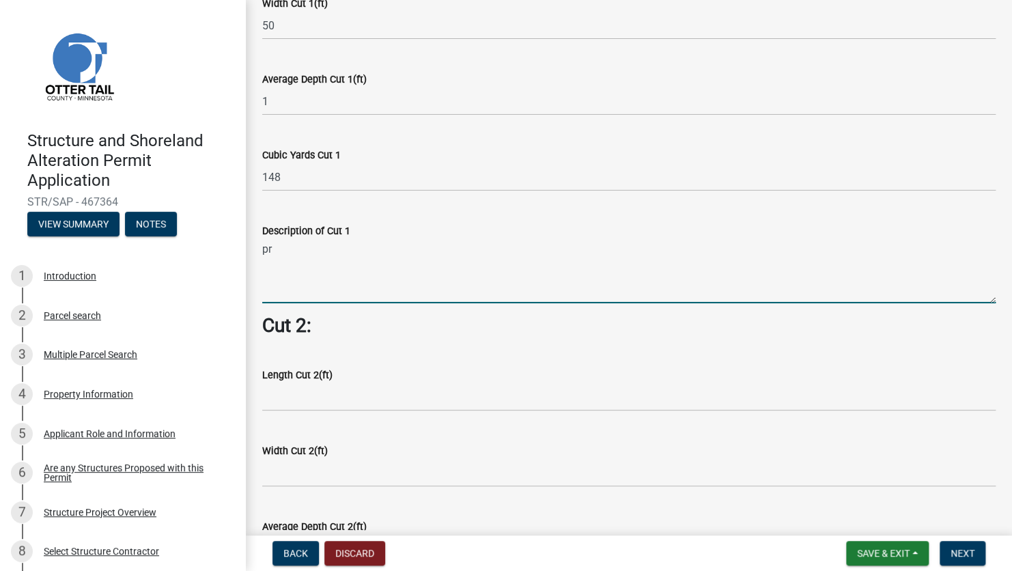
type textarea "p"
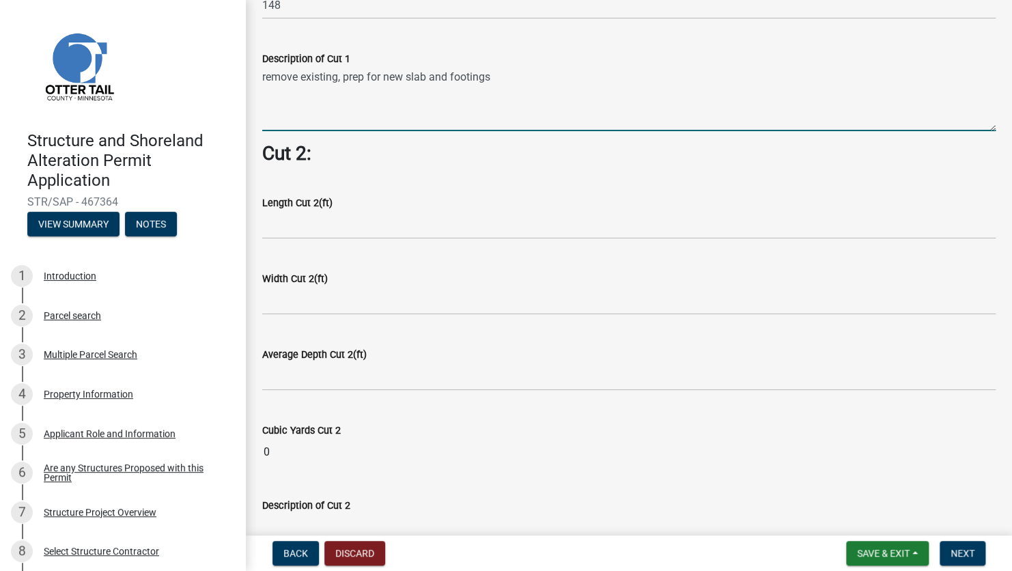
scroll to position [1024, 0]
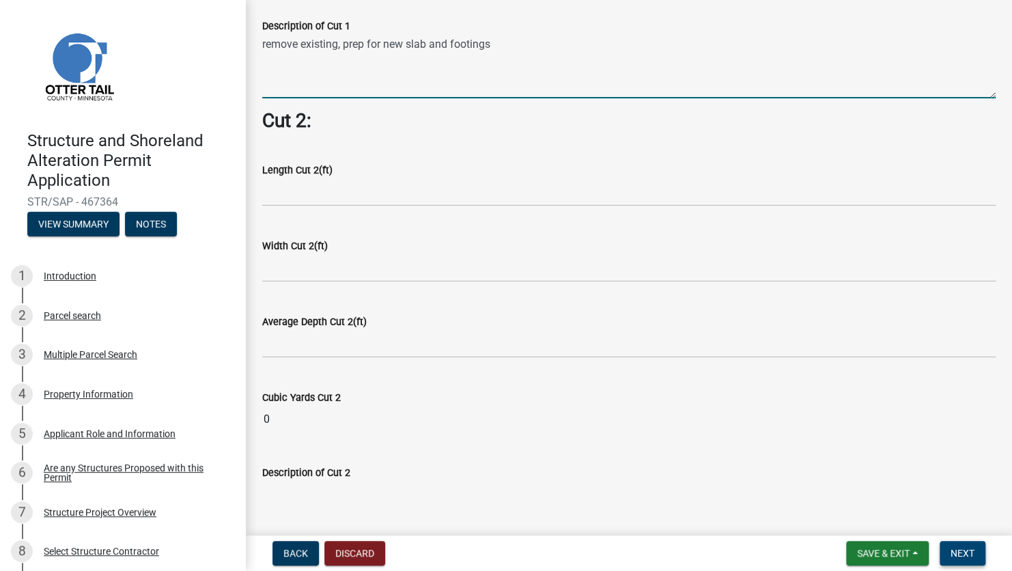
type textarea "remove existing, prep for new slab and footings"
click at [965, 549] on span "Next" at bounding box center [962, 553] width 24 height 11
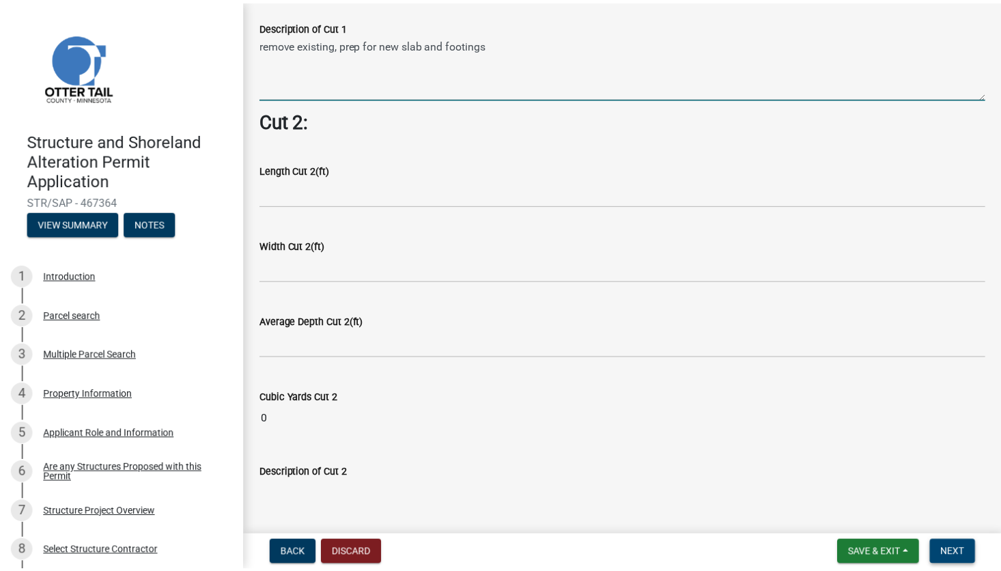
scroll to position [0, 0]
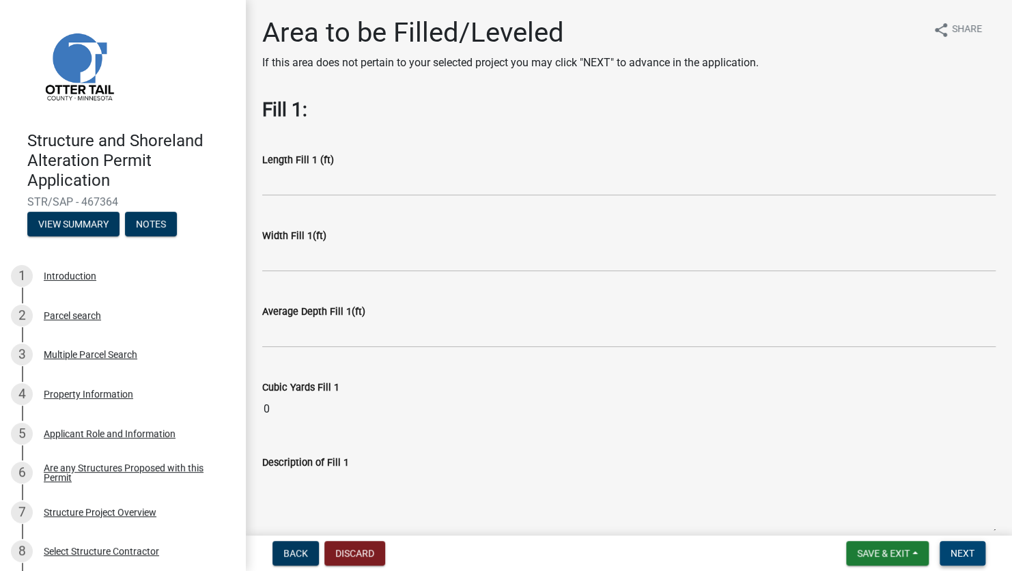
click at [971, 550] on span "Next" at bounding box center [962, 553] width 24 height 11
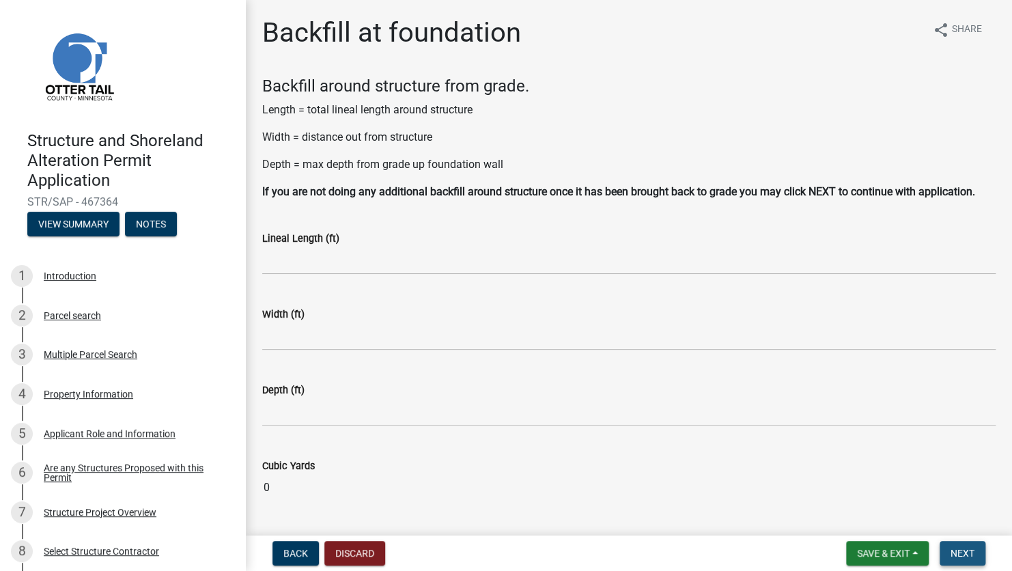
click at [968, 561] on button "Next" at bounding box center [963, 553] width 46 height 25
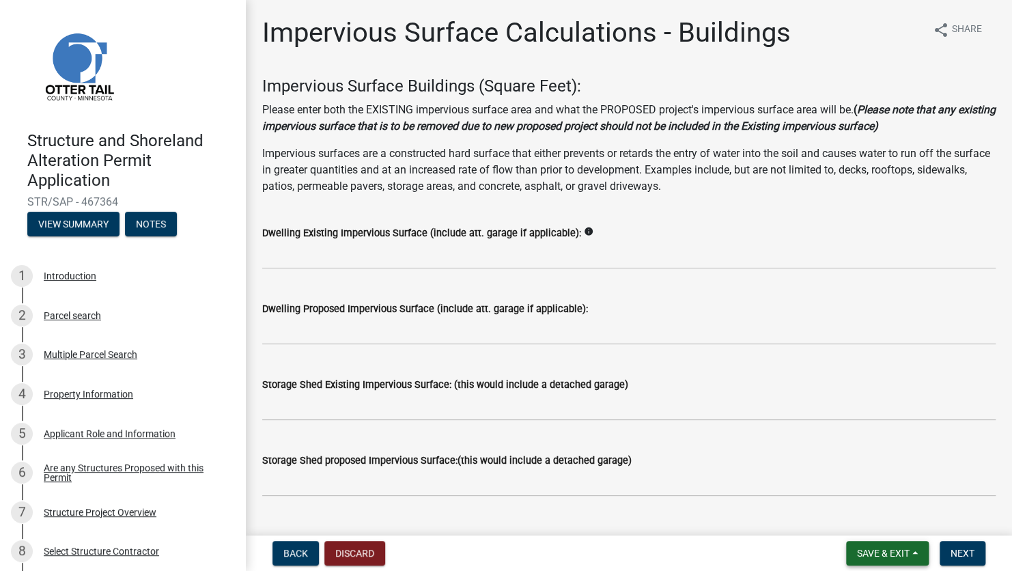
click at [870, 554] on span "Save & Exit" at bounding box center [883, 553] width 53 height 11
click at [872, 521] on button "Save & Exit" at bounding box center [873, 517] width 109 height 33
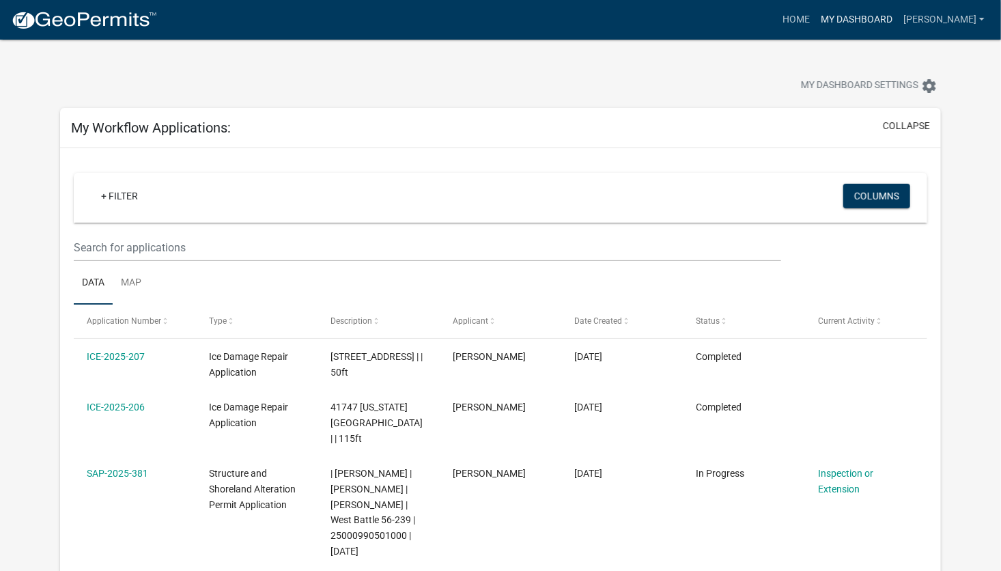
click at [879, 22] on link "My Dashboard" at bounding box center [856, 20] width 83 height 26
click at [884, 16] on link "My Dashboard" at bounding box center [856, 20] width 83 height 26
